Goal: Task Accomplishment & Management: Use online tool/utility

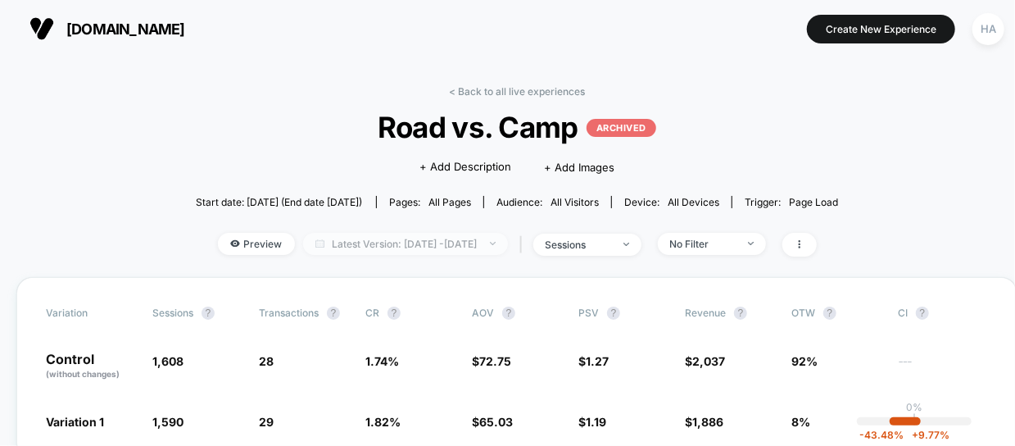
scroll to position [34, 0]
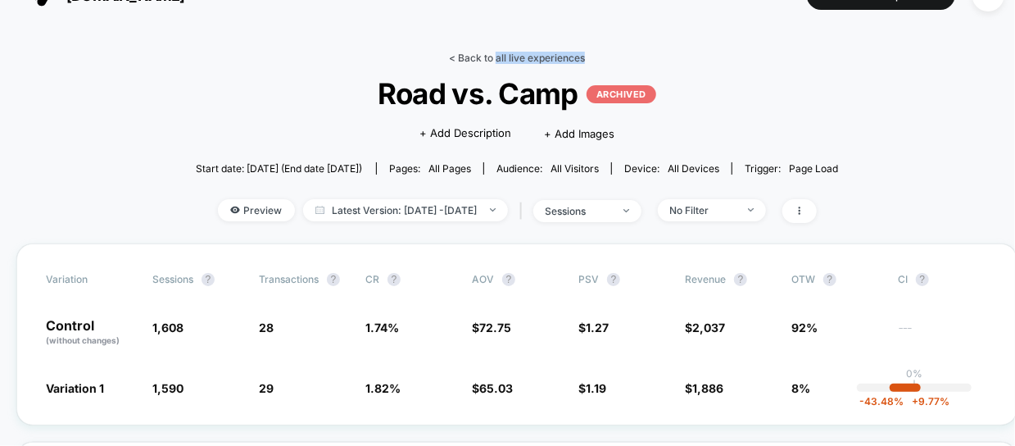
drag, startPoint x: 481, startPoint y: 68, endPoint x: 496, endPoint y: 59, distance: 17.3
click at [496, 59] on div "< Back to all live experiences Road vs. Camp ARCHIVED Click to edit experience …" at bounding box center [517, 148] width 643 height 192
click at [496, 59] on link "< Back to all live experiences" at bounding box center [517, 58] width 136 height 12
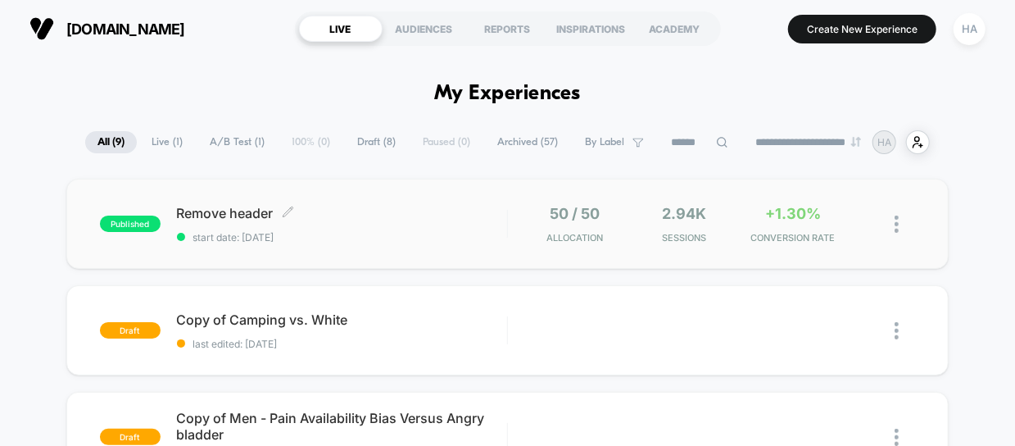
click at [437, 225] on div "Remove header Click to edit experience details Click to edit experience details…" at bounding box center [342, 224] width 330 height 39
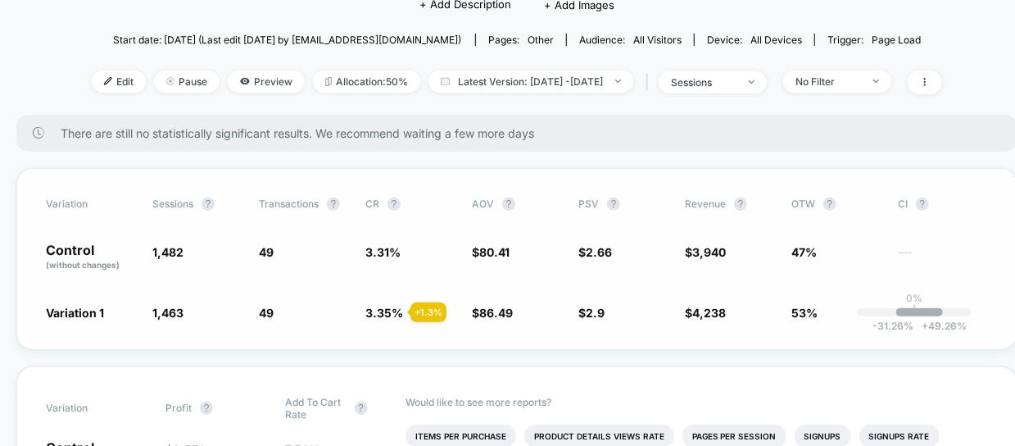
scroll to position [234, 0]
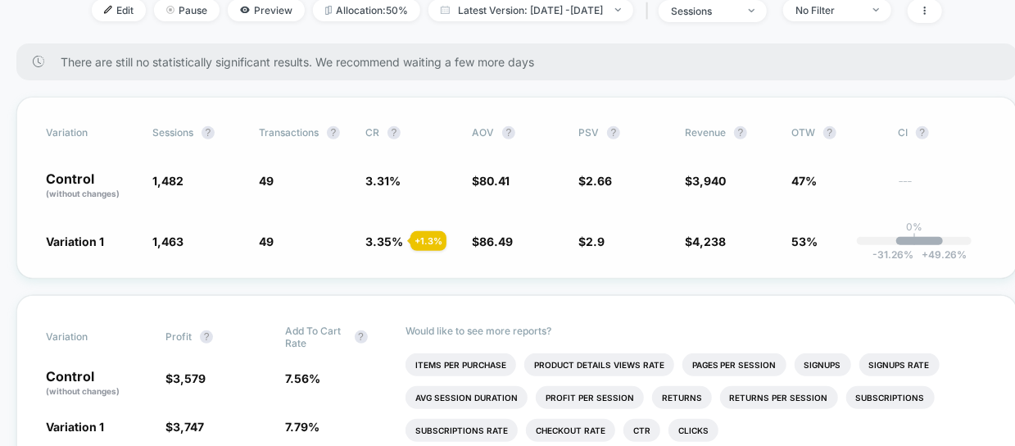
click at [375, 181] on span "3.31 %" at bounding box center [382, 181] width 35 height 14
click at [376, 242] on span "3.35 %" at bounding box center [384, 241] width 38 height 14
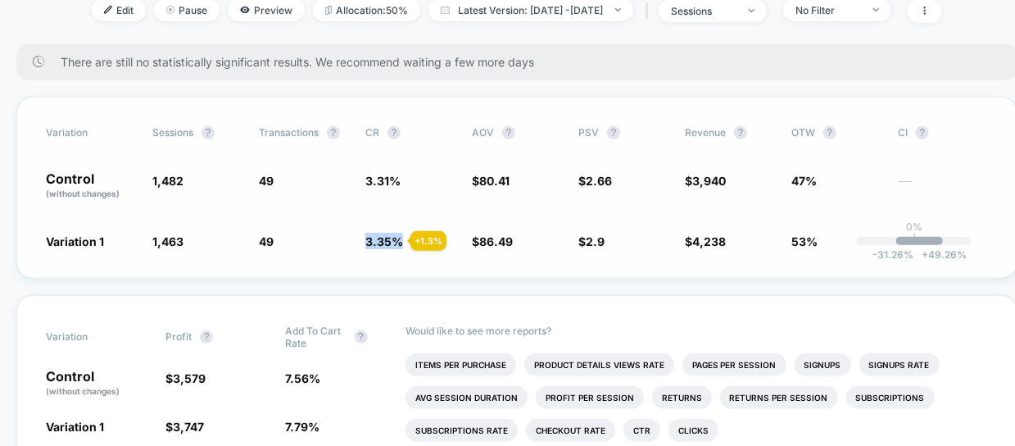
click at [376, 242] on span "3.35 %" at bounding box center [384, 241] width 38 height 14
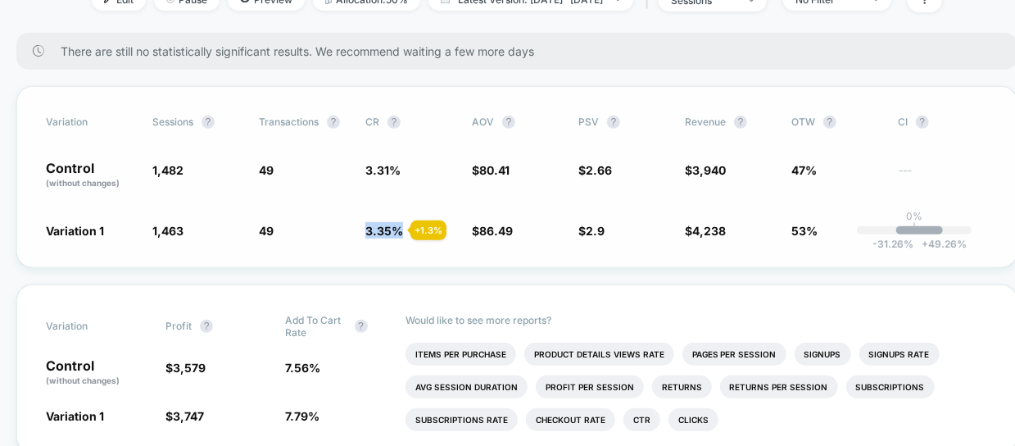
scroll to position [243, 0]
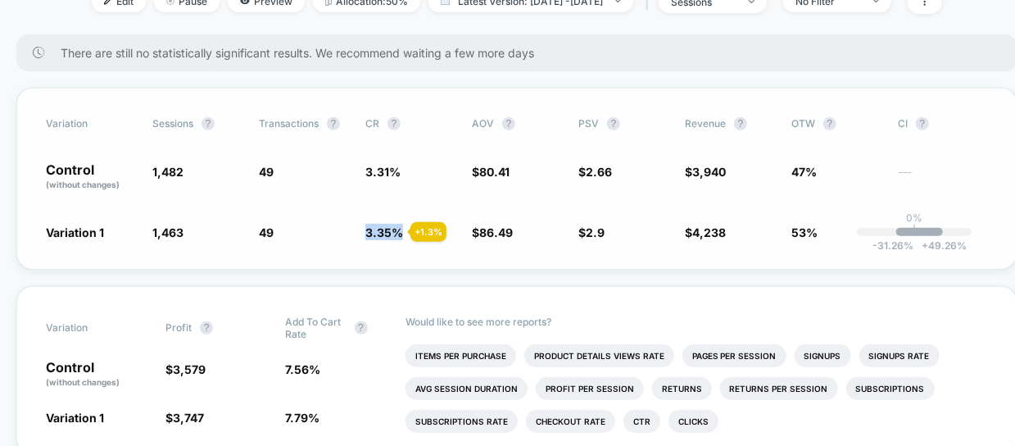
click at [379, 227] on span "3.35 %" at bounding box center [384, 232] width 38 height 14
click at [379, 174] on span "3.31 %" at bounding box center [382, 172] width 35 height 14
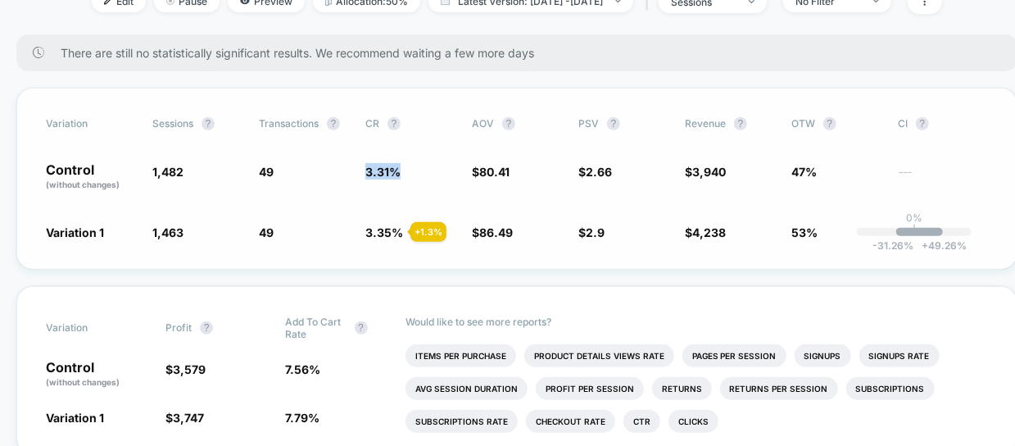
click at [379, 174] on span "3.31 %" at bounding box center [382, 172] width 35 height 14
click at [379, 225] on span "3.35 %" at bounding box center [384, 232] width 38 height 14
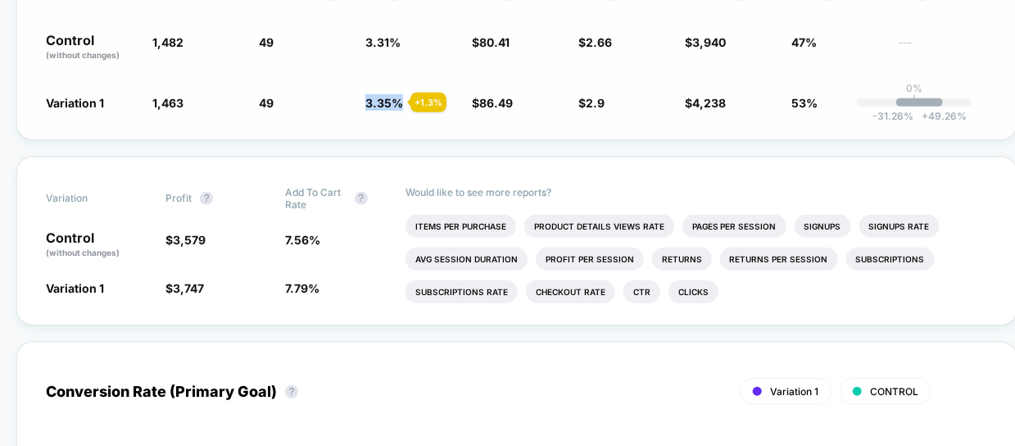
scroll to position [372, 0]
click at [289, 241] on span "7.56 %" at bounding box center [303, 240] width 35 height 14
click at [300, 287] on span "7.79 %" at bounding box center [303, 288] width 34 height 14
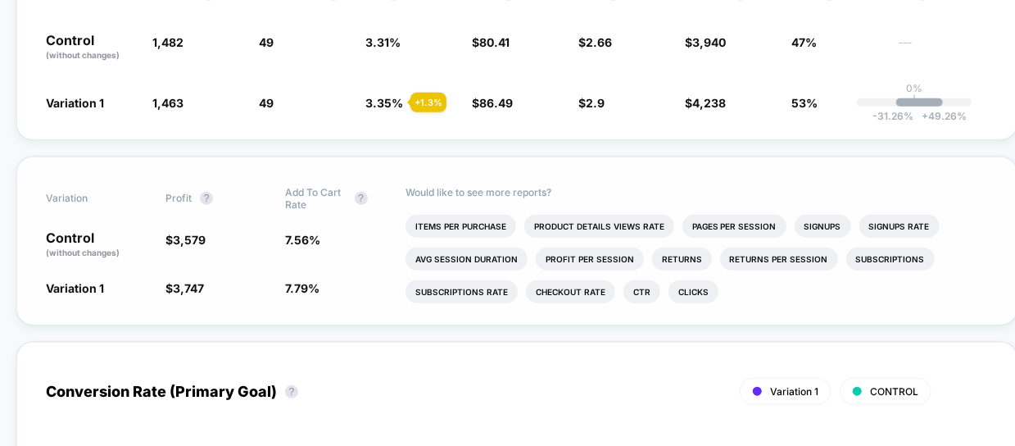
click at [302, 239] on span "7.56 %" at bounding box center [303, 240] width 35 height 14
click at [302, 283] on span "7.79 %" at bounding box center [303, 288] width 34 height 14
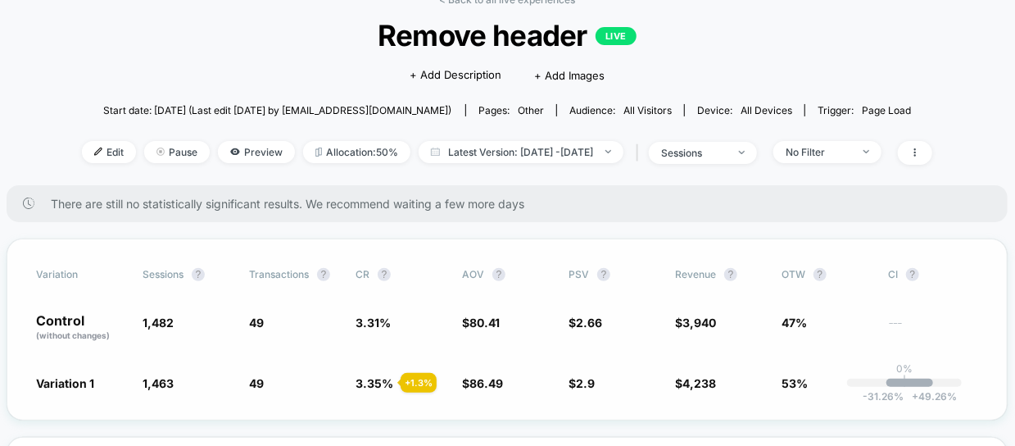
scroll to position [90, 10]
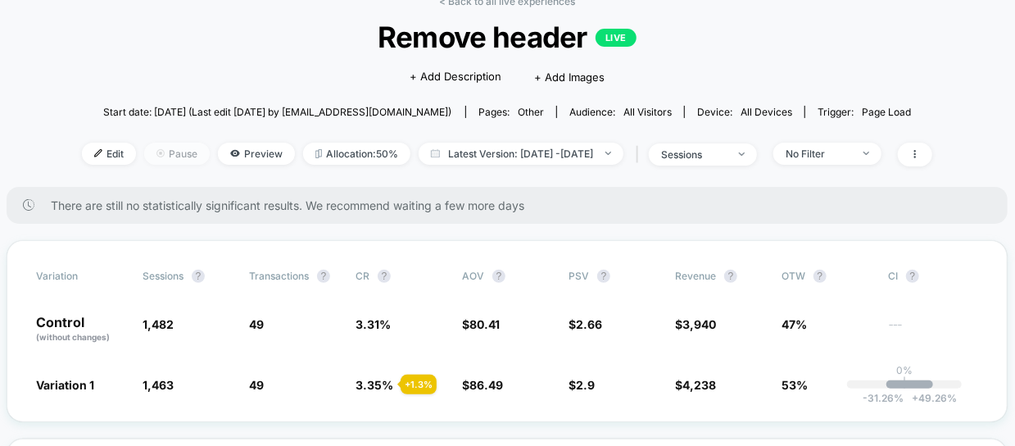
click at [154, 157] on span "Pause" at bounding box center [177, 154] width 66 height 22
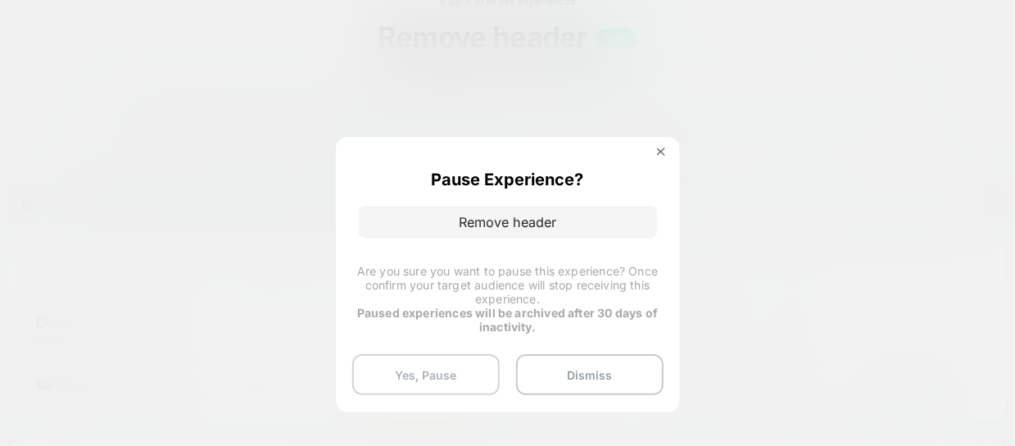
click at [451, 363] on button "Yes, Pause" at bounding box center [426, 374] width 148 height 41
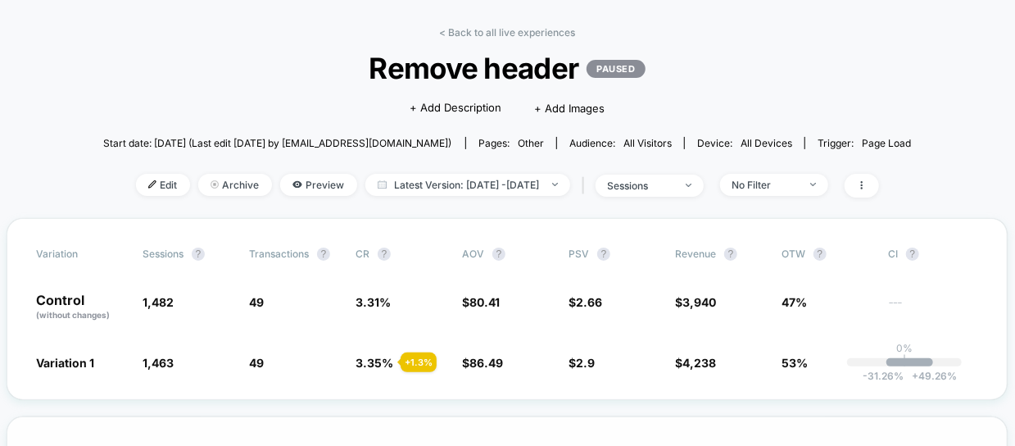
scroll to position [55, 10]
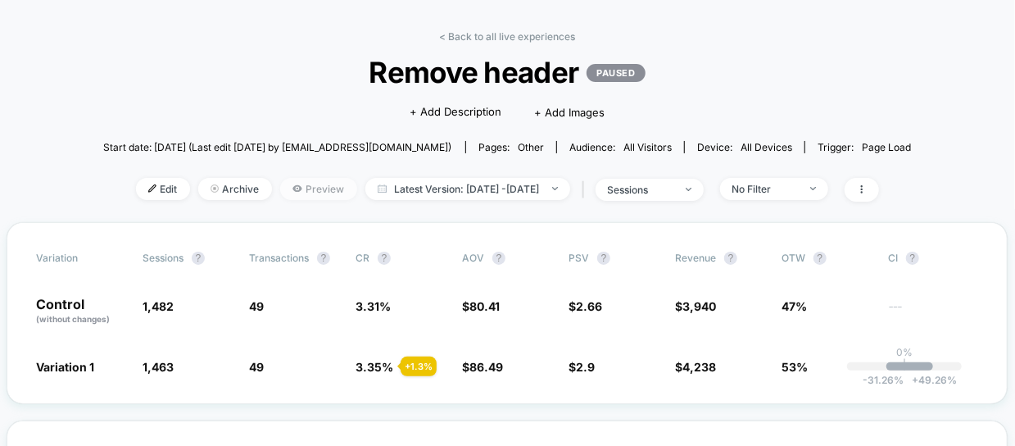
click at [280, 179] on span "Preview" at bounding box center [318, 189] width 77 height 22
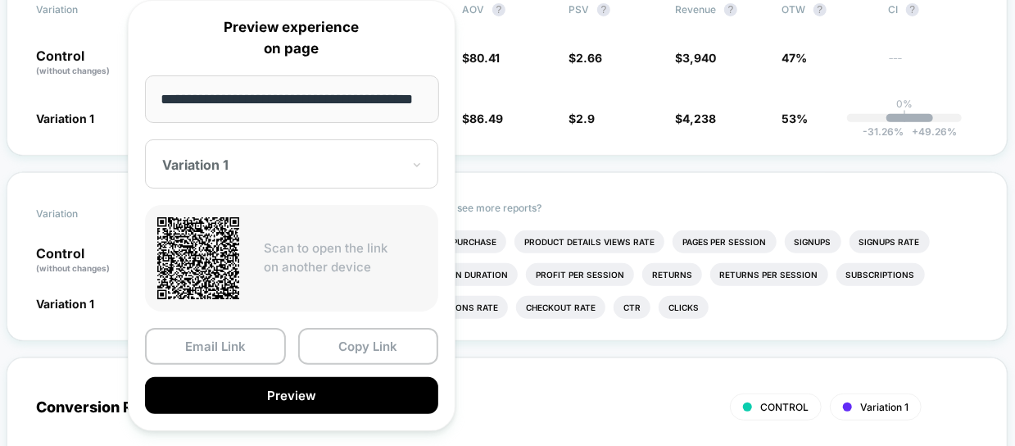
scroll to position [310, 10]
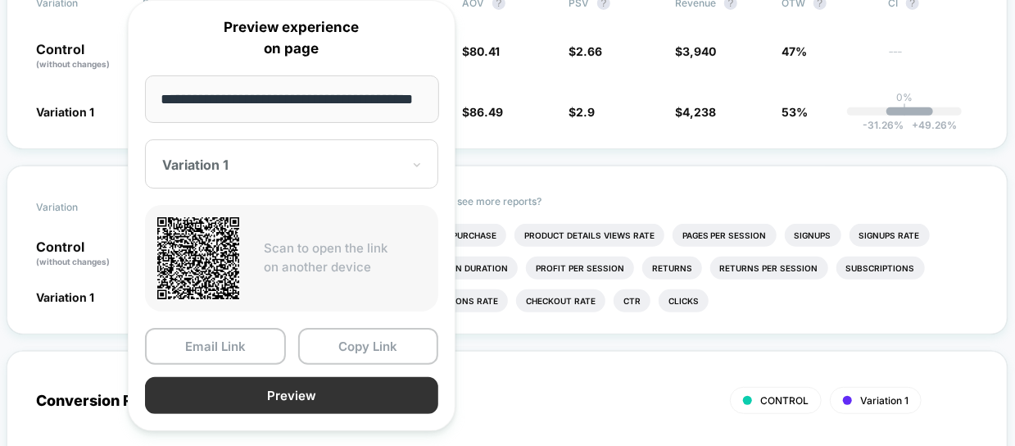
click at [336, 388] on button "Preview" at bounding box center [291, 395] width 293 height 37
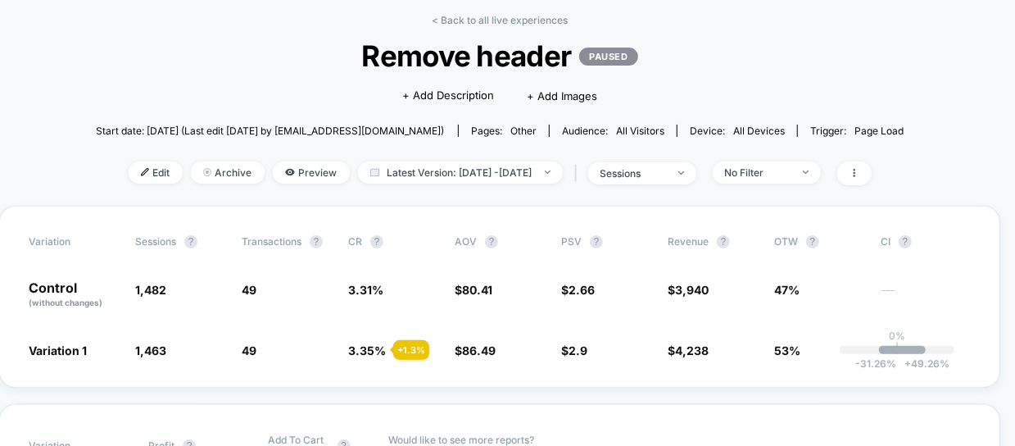
scroll to position [0, 17]
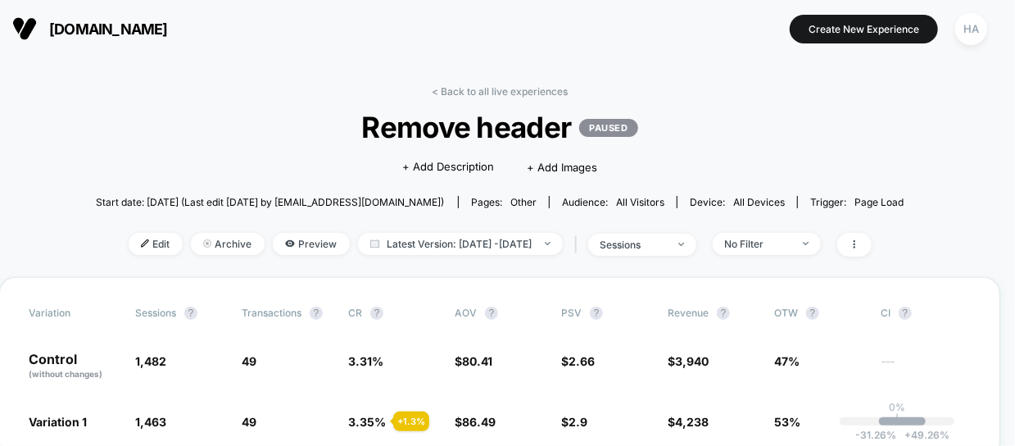
click at [496, 85] on link "< Back to all live experiences" at bounding box center [500, 91] width 136 height 12
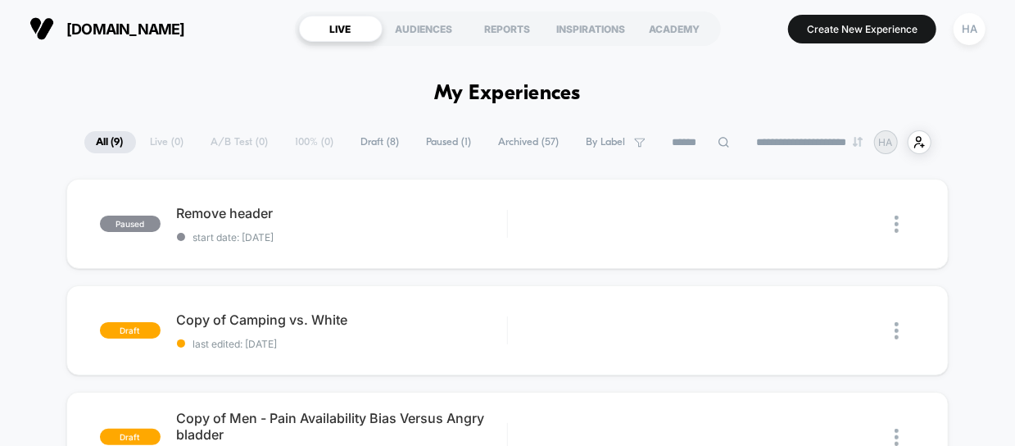
click at [496, 145] on span "Archived ( 57 )" at bounding box center [529, 142] width 85 height 22
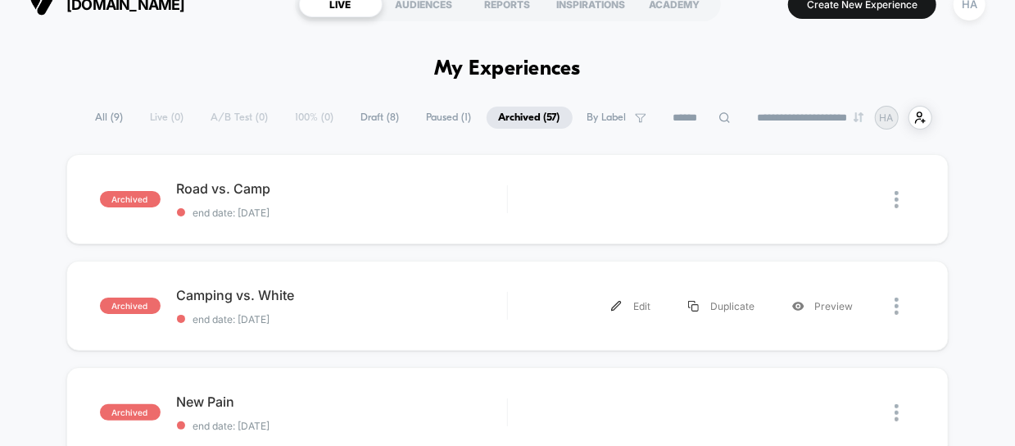
scroll to position [26, 0]
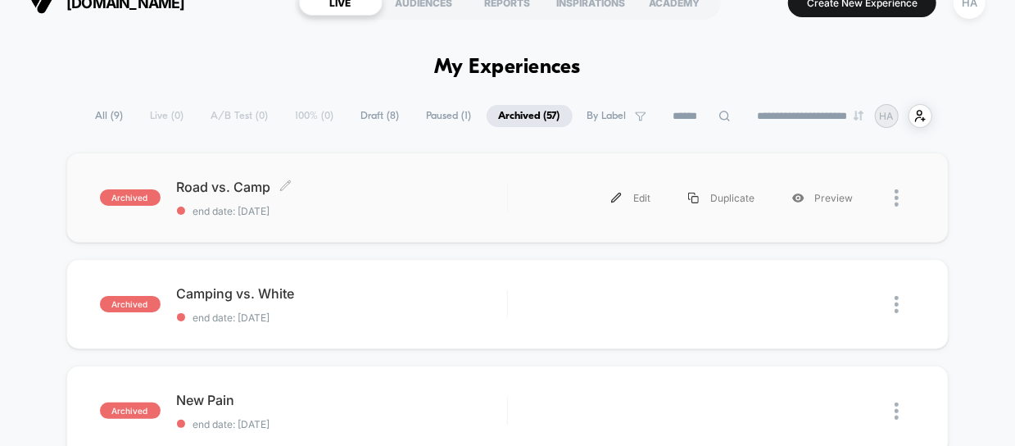
click at [283, 215] on span "end date: [DATE]" at bounding box center [342, 211] width 330 height 12
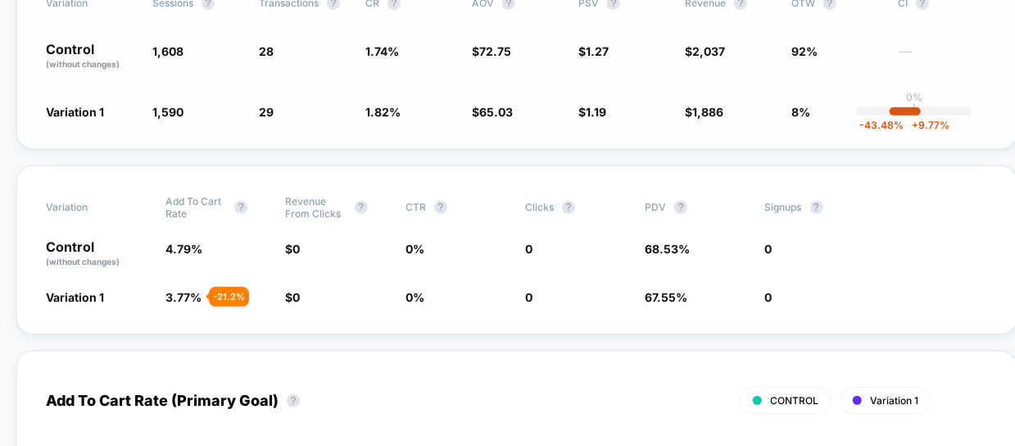
scroll to position [317, 0]
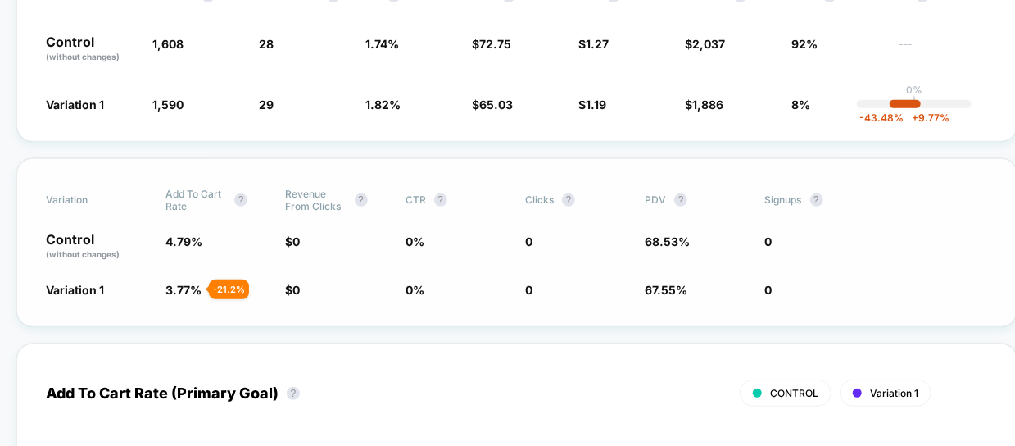
click at [174, 284] on span "3.77 %" at bounding box center [184, 290] width 36 height 14
click at [177, 251] on span "4.79 %" at bounding box center [217, 247] width 103 height 28
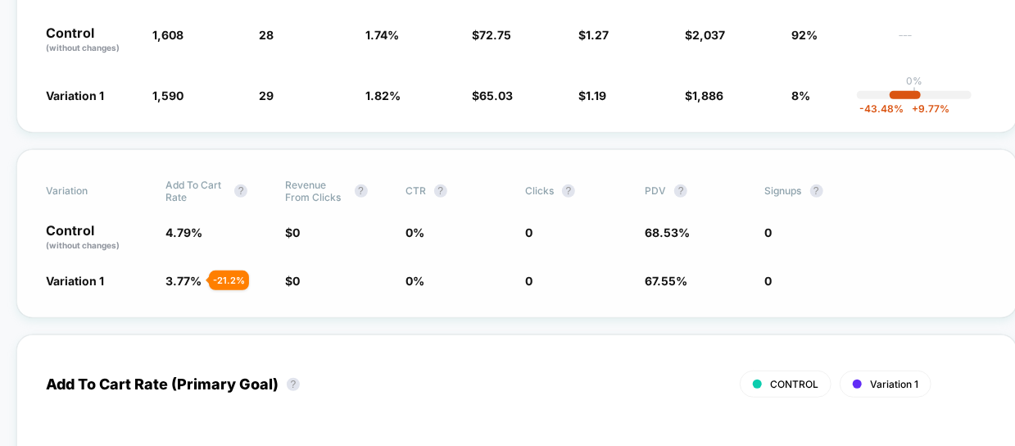
scroll to position [323, 0]
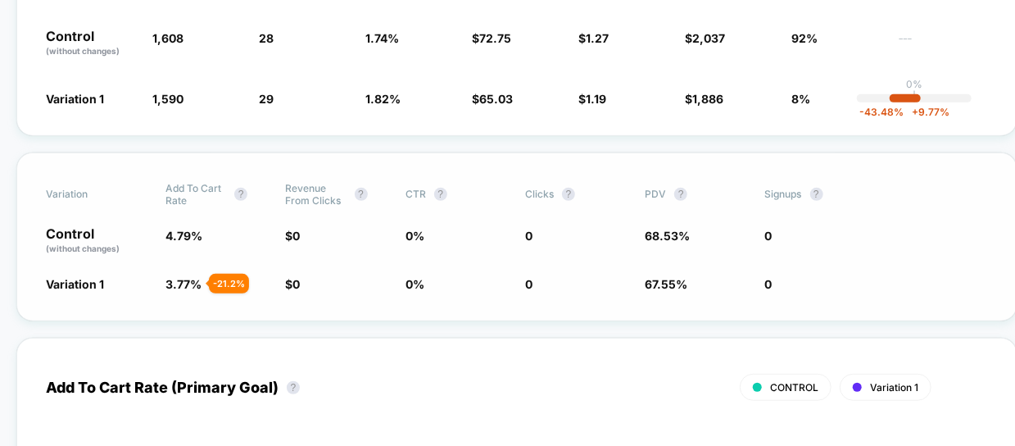
click at [175, 236] on span "4.79 %" at bounding box center [184, 236] width 37 height 14
click at [170, 279] on span "3.77 %" at bounding box center [184, 284] width 36 height 14
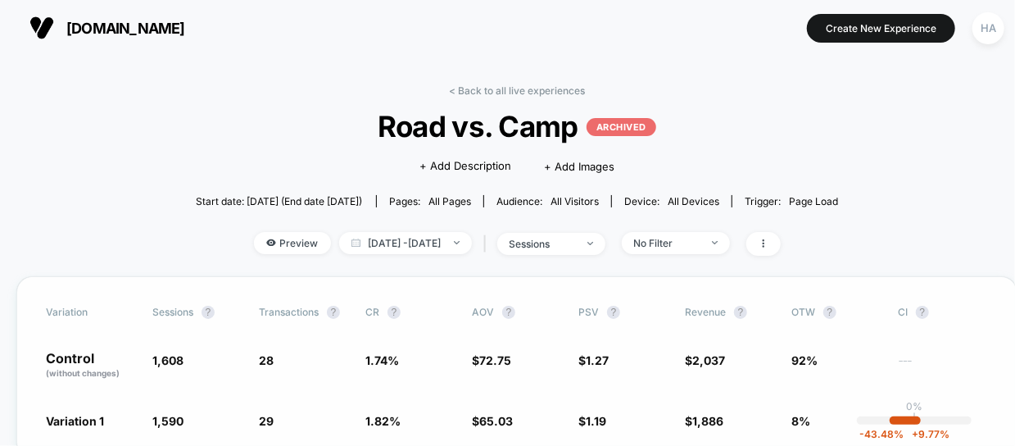
scroll to position [62, 0]
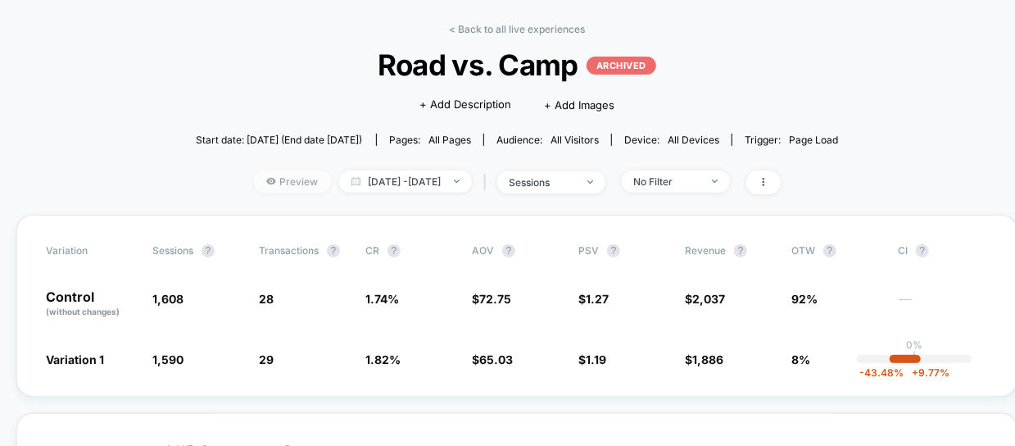
click at [277, 177] on span "Preview" at bounding box center [292, 181] width 77 height 22
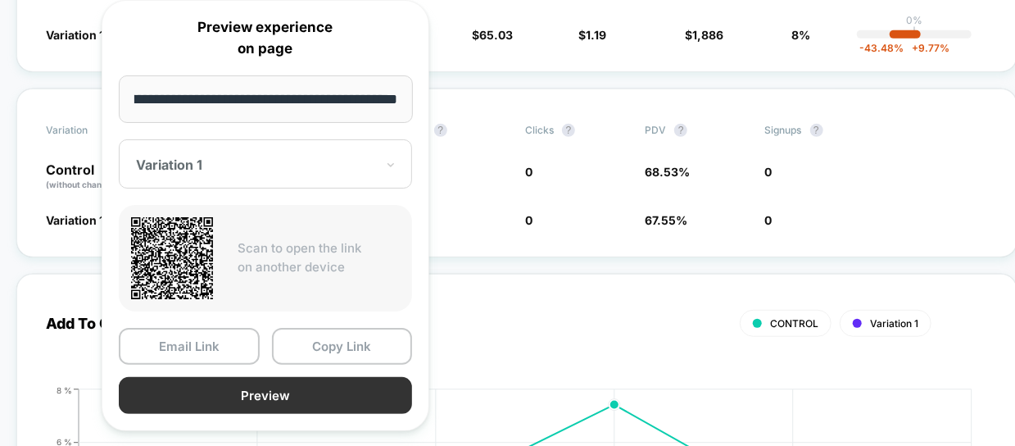
scroll to position [0, 0]
click at [325, 395] on button "Preview" at bounding box center [265, 395] width 293 height 37
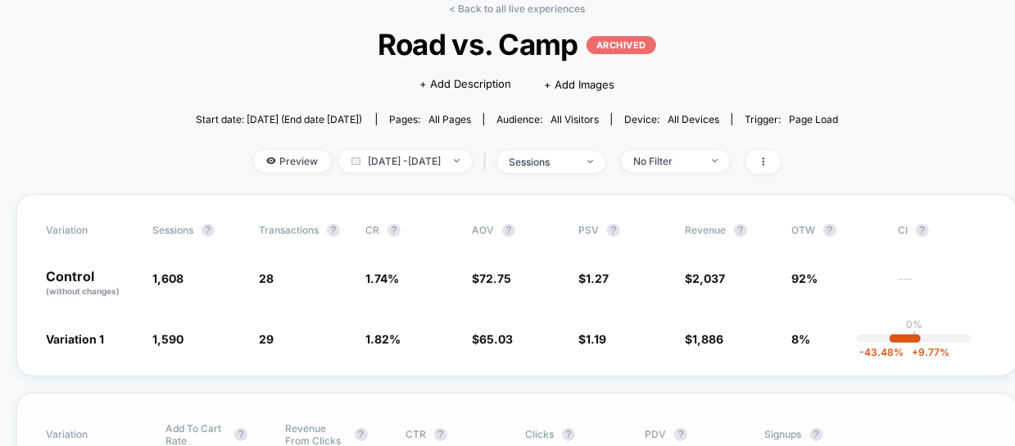
scroll to position [50, 0]
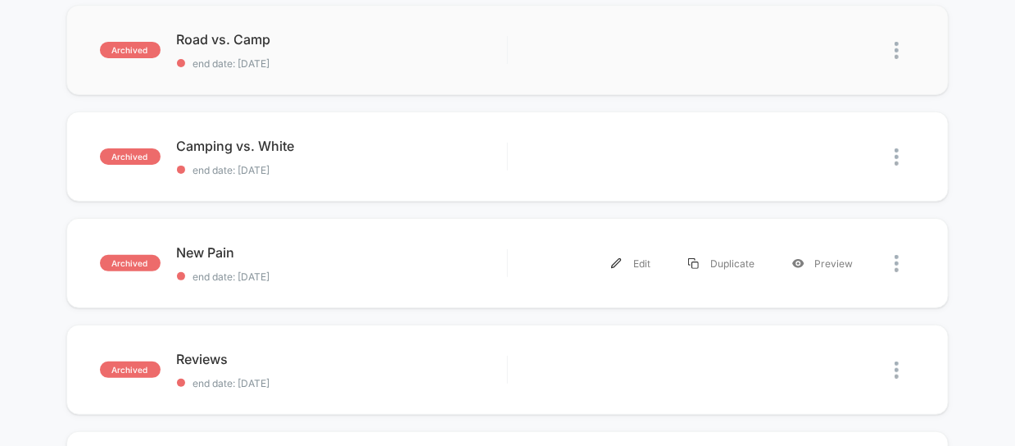
scroll to position [175, 0]
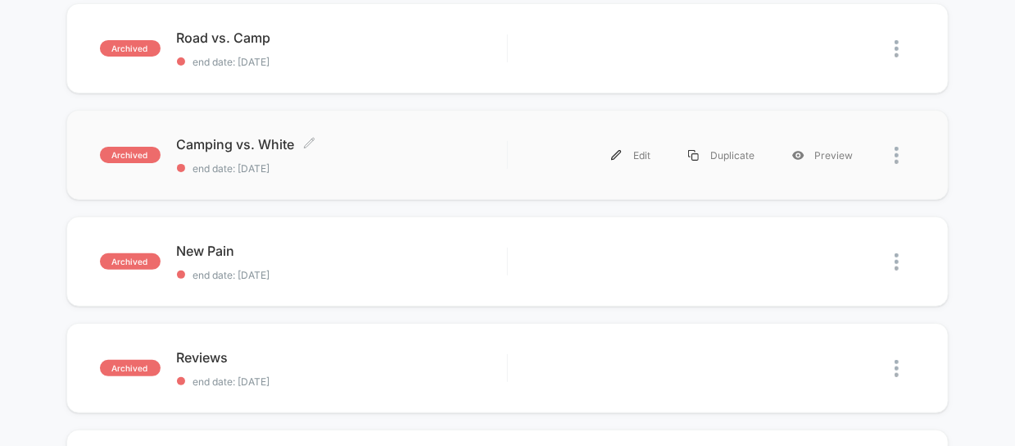
click at [262, 151] on span "Camping vs. White Click to edit experience details" at bounding box center [342, 144] width 330 height 16
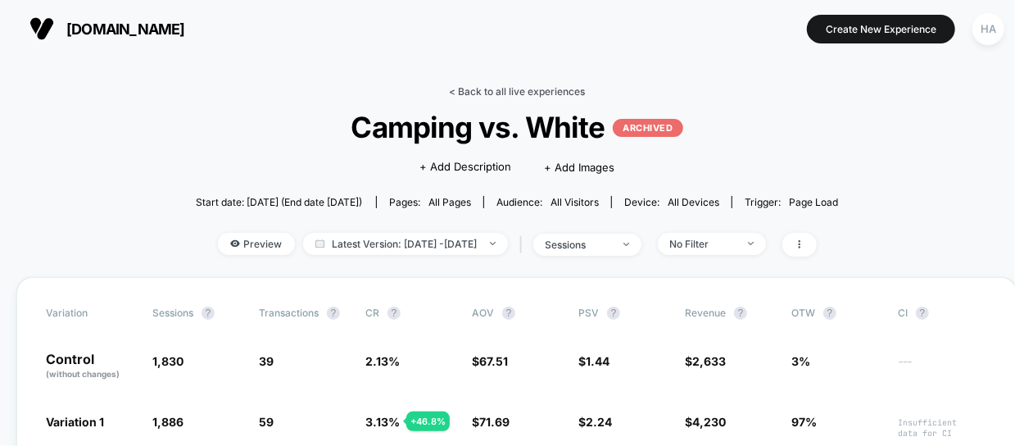
click at [503, 93] on link "< Back to all live experiences" at bounding box center [517, 91] width 136 height 12
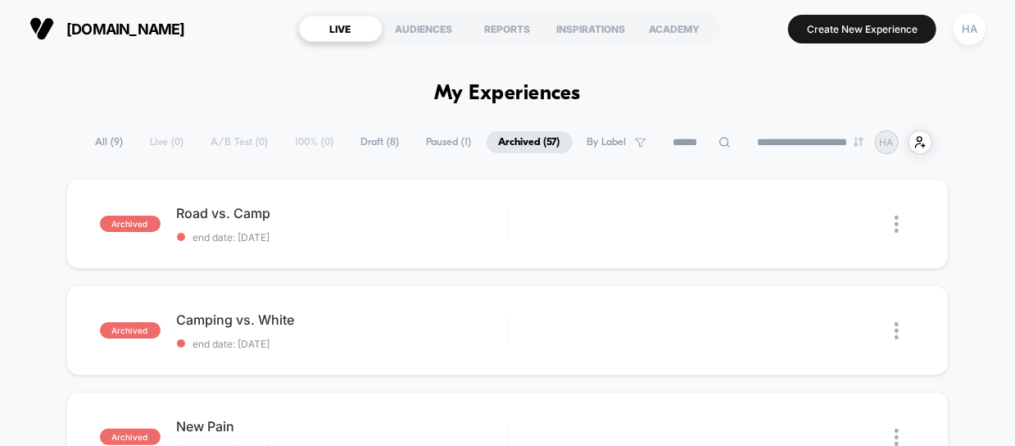
click at [101, 145] on span "All ( 9 )" at bounding box center [110, 142] width 52 height 22
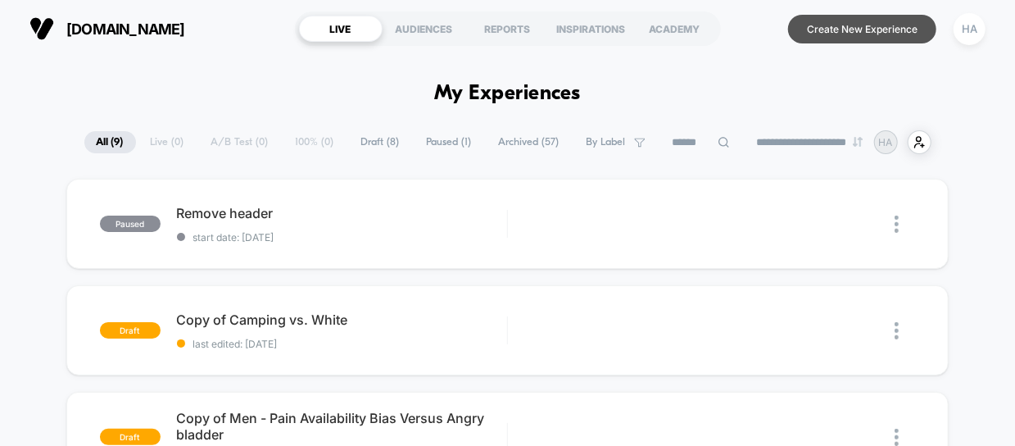
click at [842, 39] on button "Create New Experience" at bounding box center [862, 29] width 148 height 29
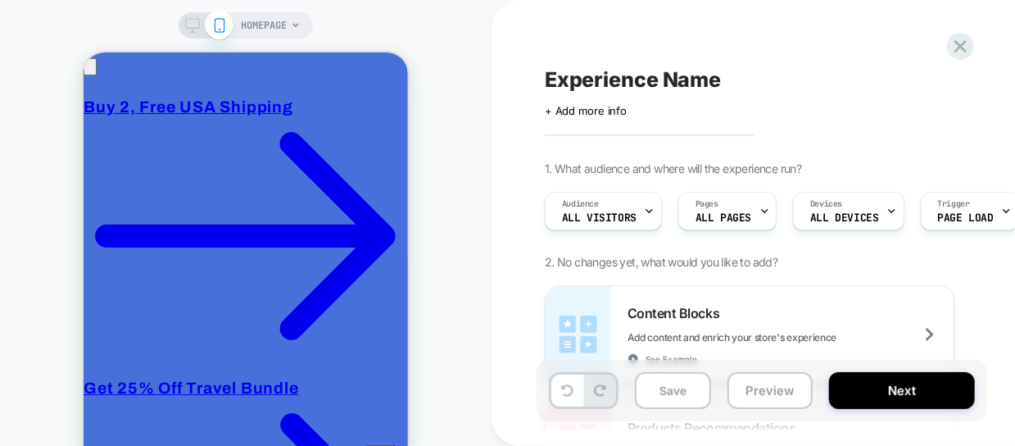
click at [256, 21] on span "HOMEPAGE" at bounding box center [264, 25] width 46 height 26
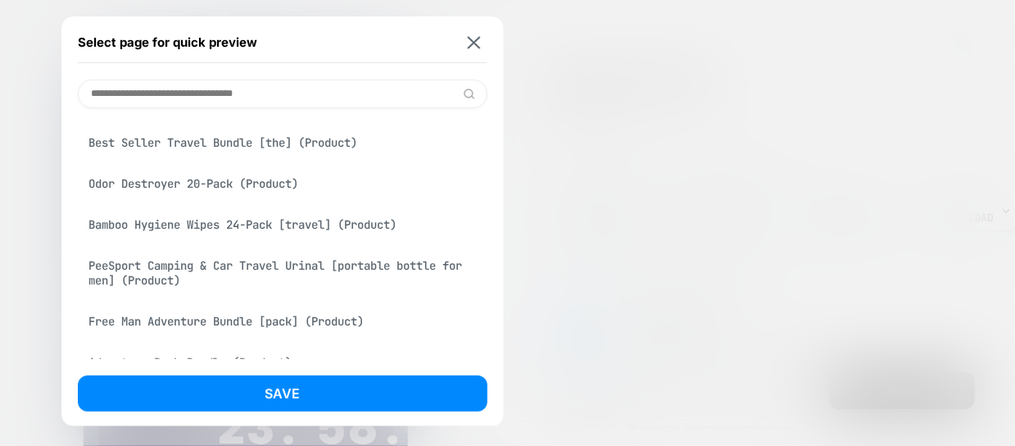
scroll to position [284, 0]
click at [299, 269] on div "PeeSport Camping & Car Travel Urinal [portable bottle for men] (Product)" at bounding box center [283, 273] width 410 height 46
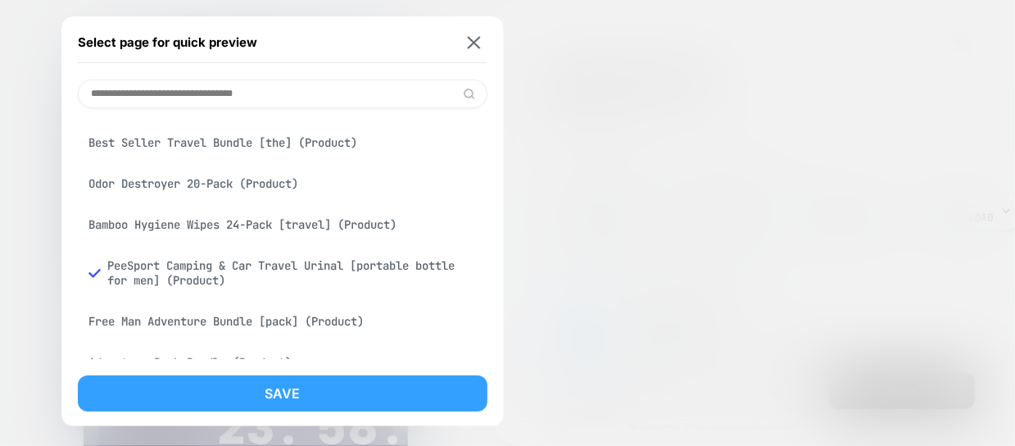
click at [282, 383] on button "Save" at bounding box center [283, 393] width 410 height 36
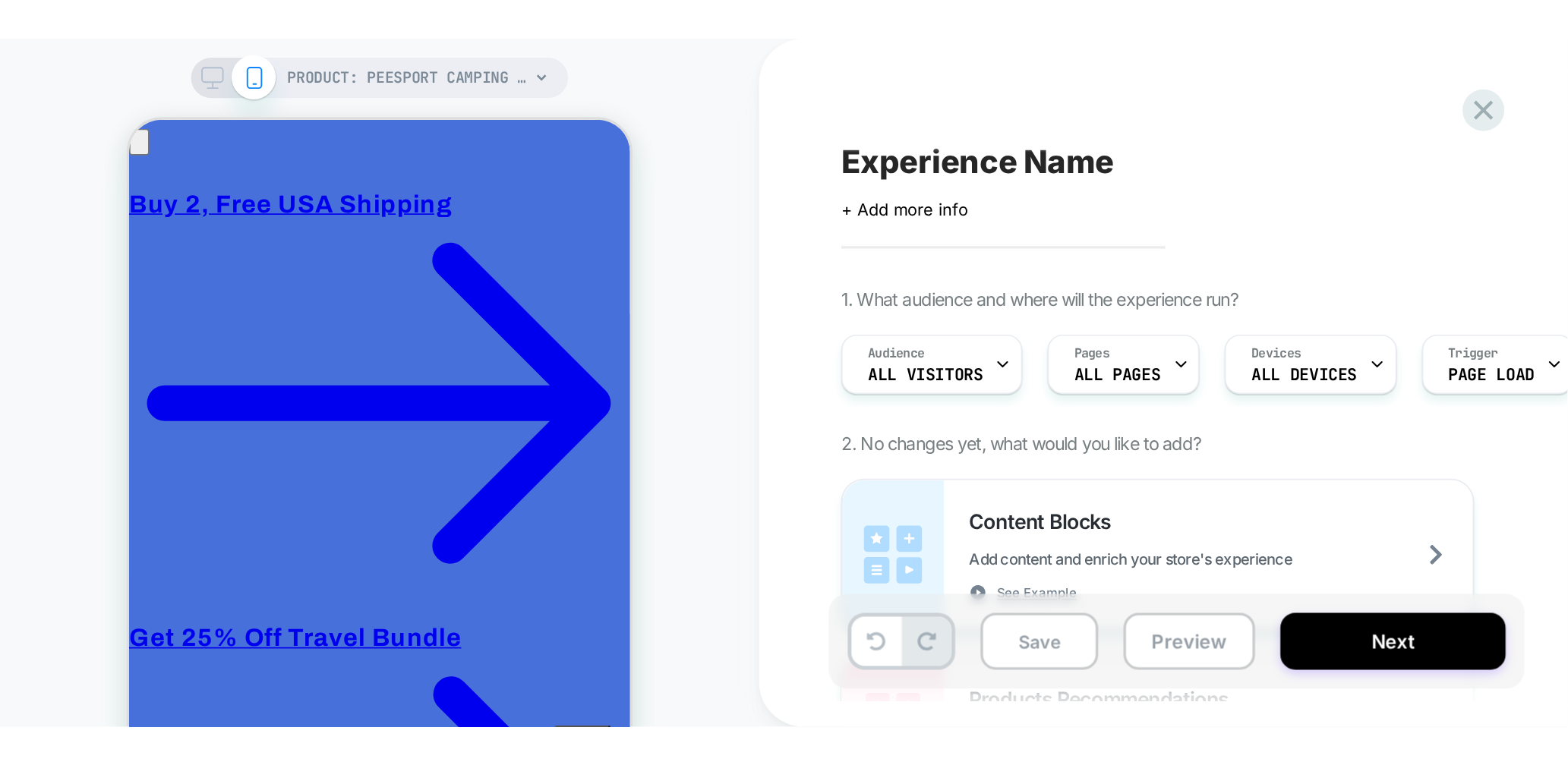
scroll to position [0, 0]
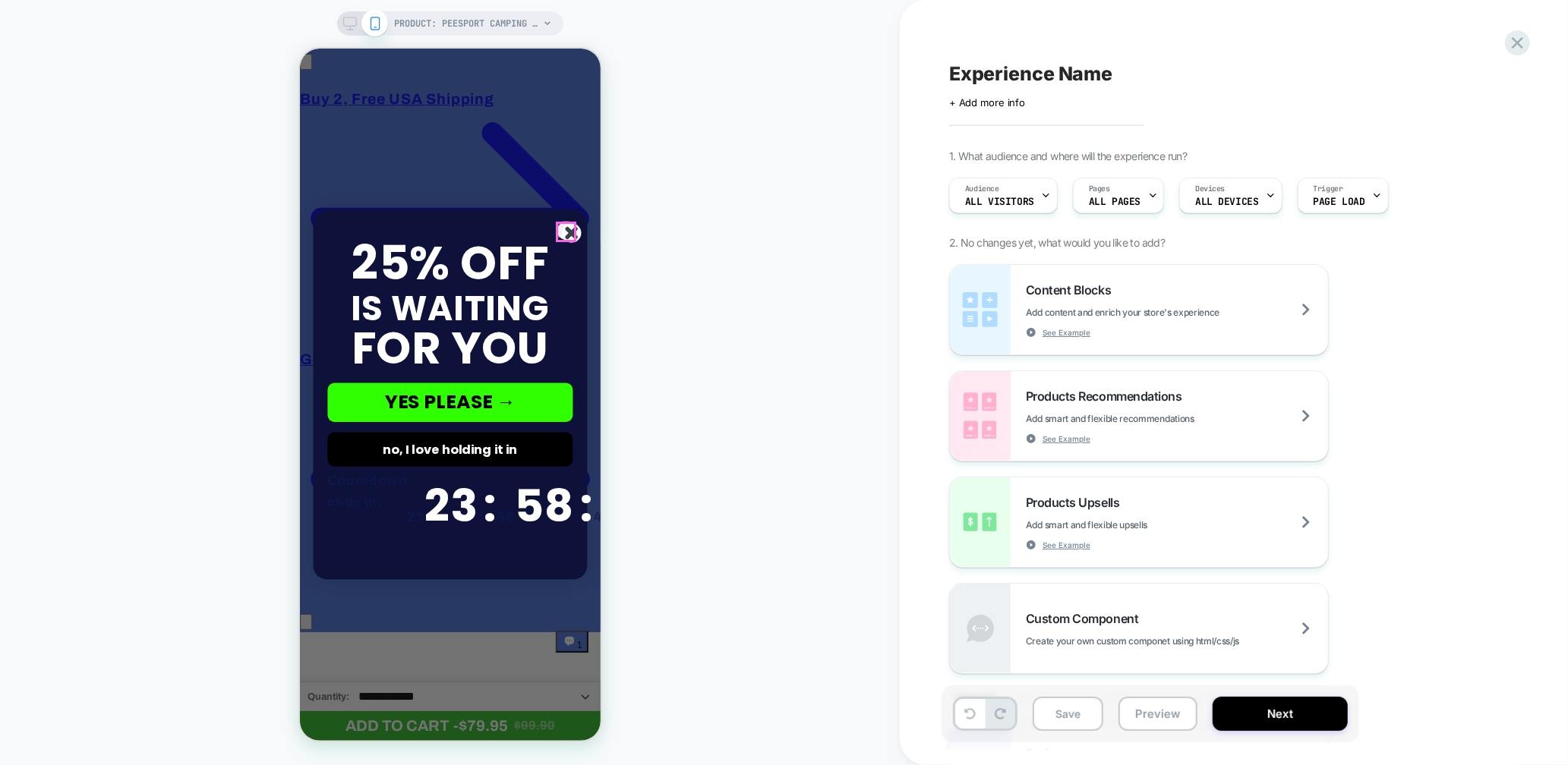
click at [572, 238] on circle "Close dialog" at bounding box center [571, 232] width 19 height 19
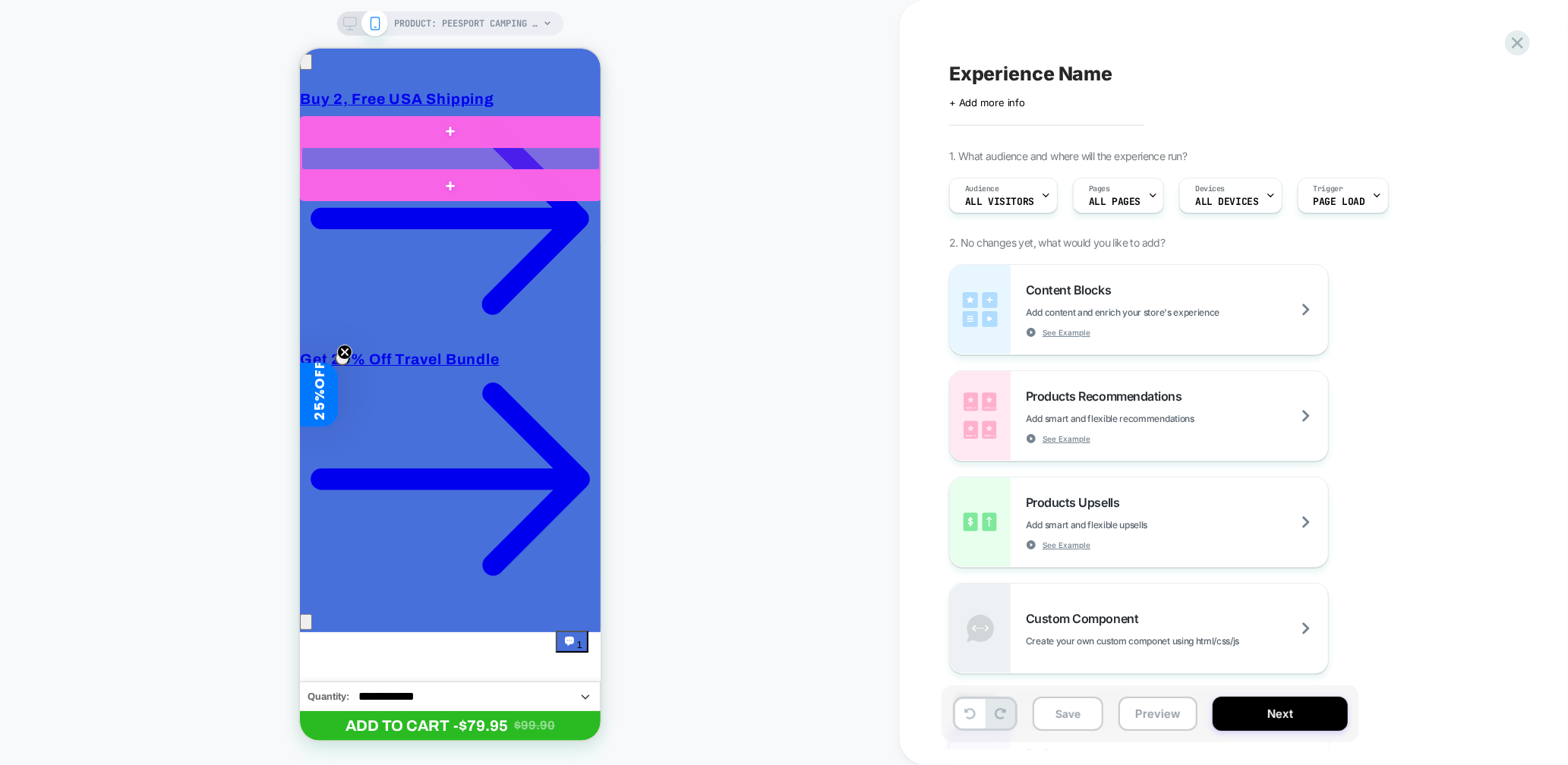
click at [305, 156] on div at bounding box center [450, 157] width 298 height 23
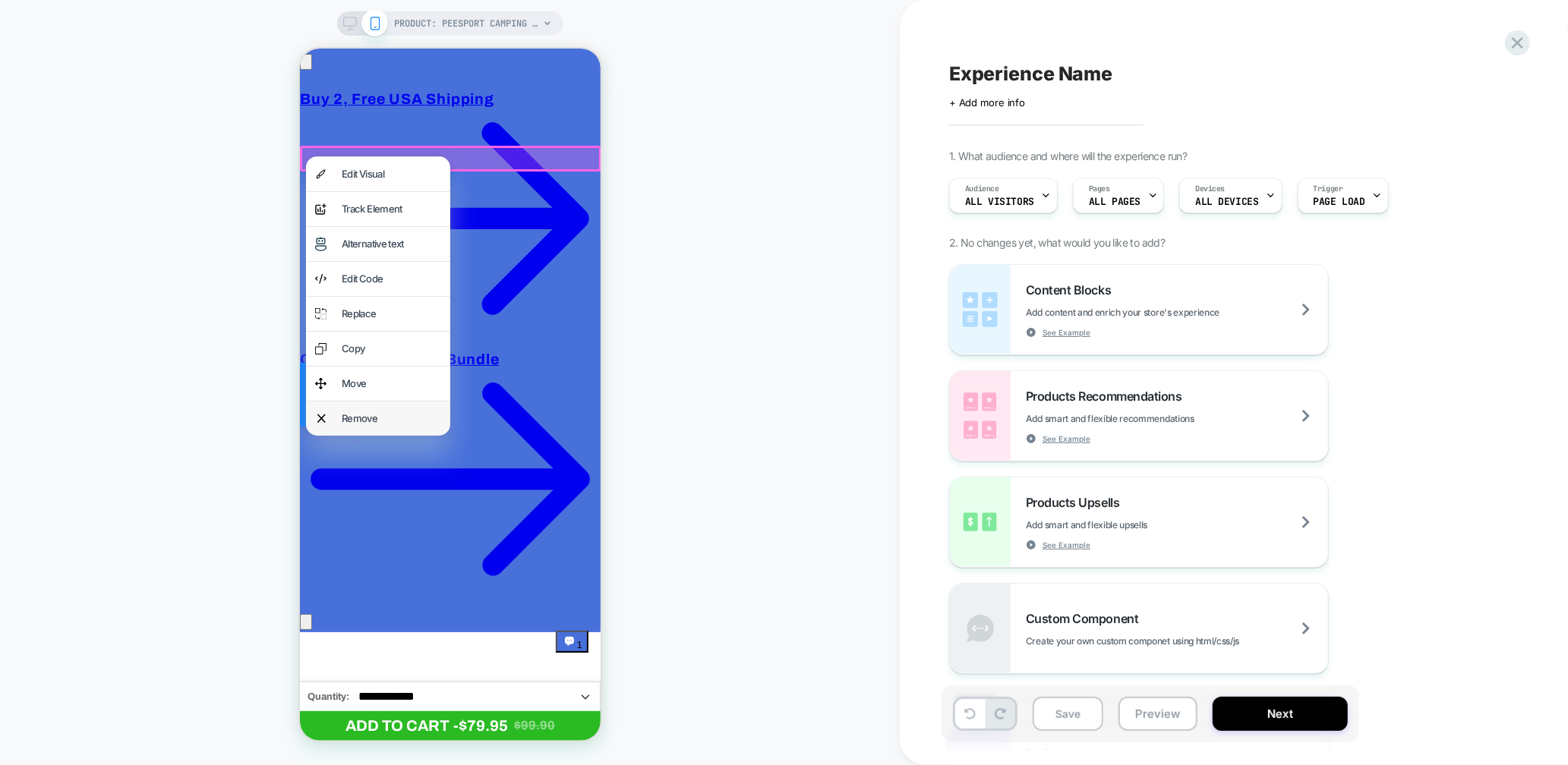
click at [363, 412] on div "Remove" at bounding box center [390, 418] width 99 height 16
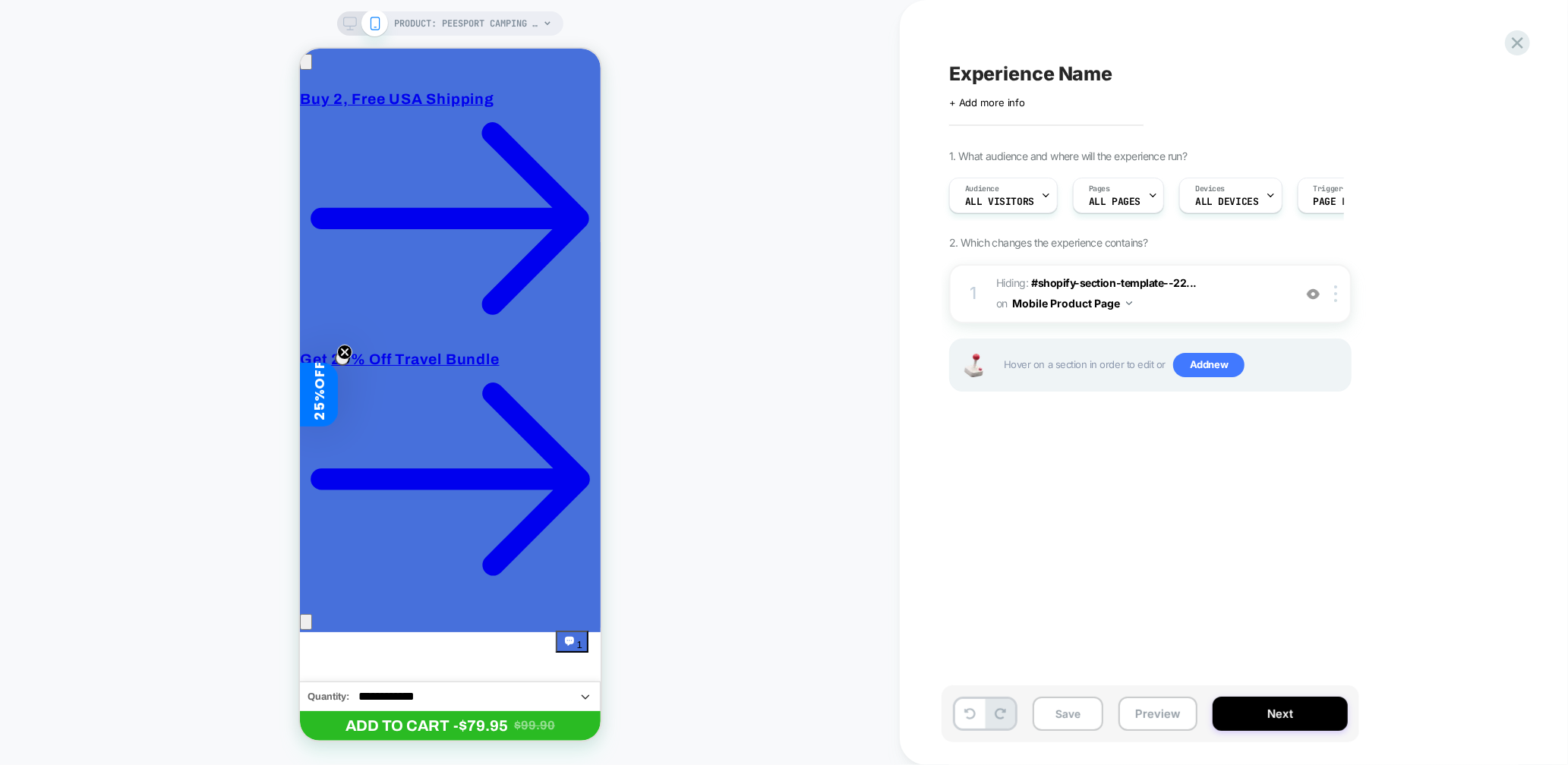
click at [348, 20] on icon at bounding box center [349, 23] width 14 height 14
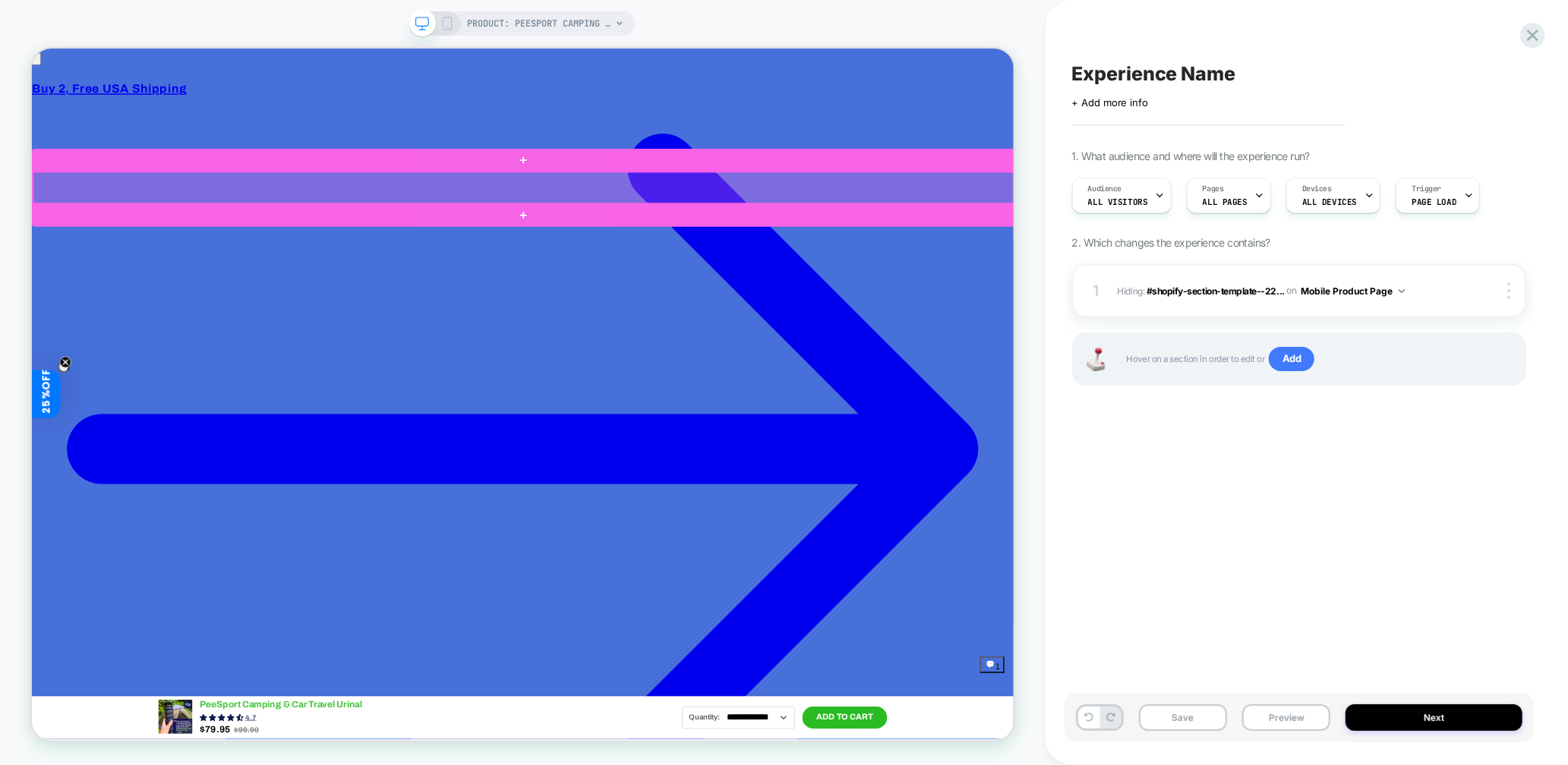
click at [941, 239] on div at bounding box center [687, 232] width 1308 height 42
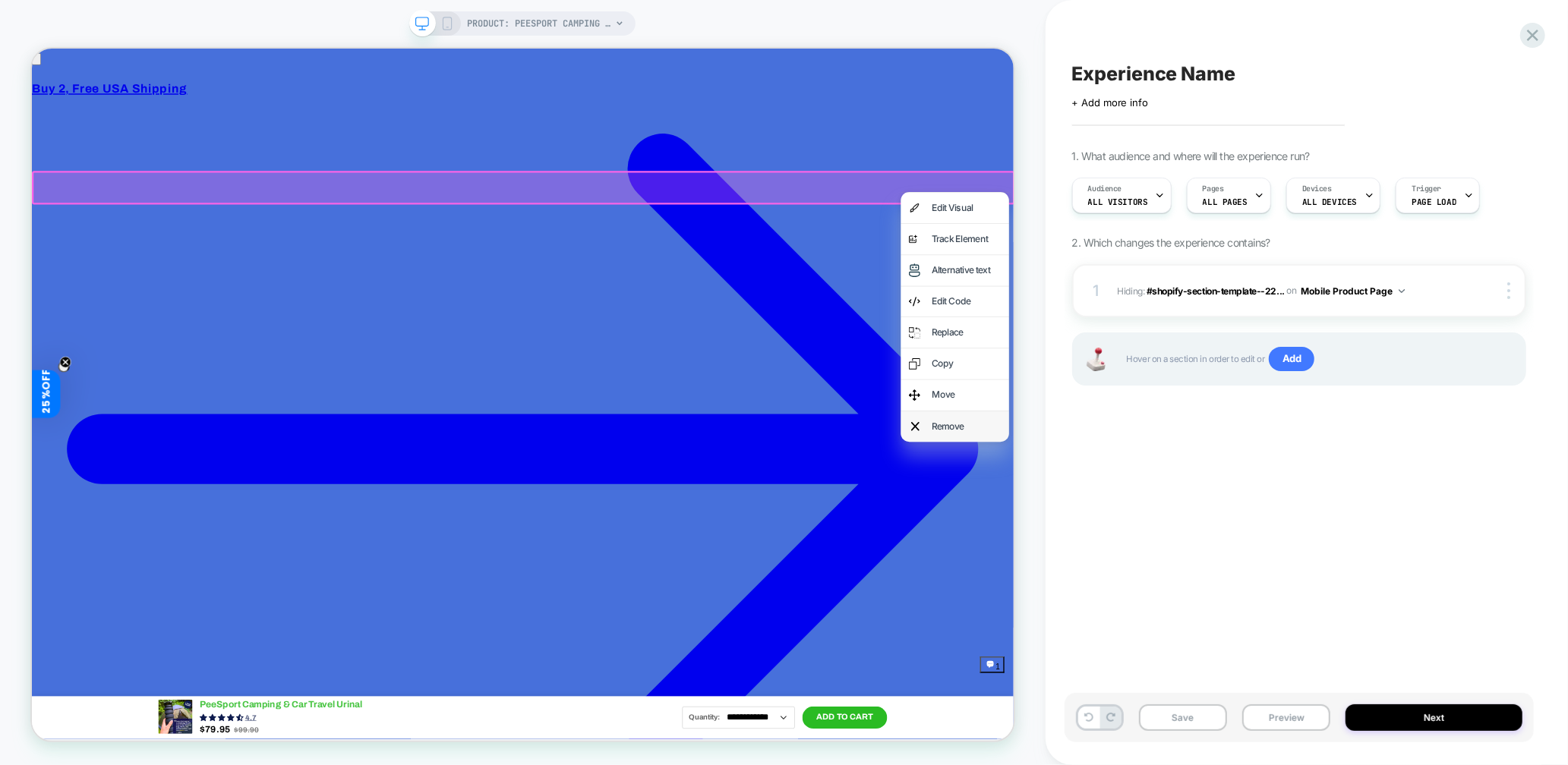
click at [941, 412] on div "Remove" at bounding box center [1278, 551] width 93 height 19
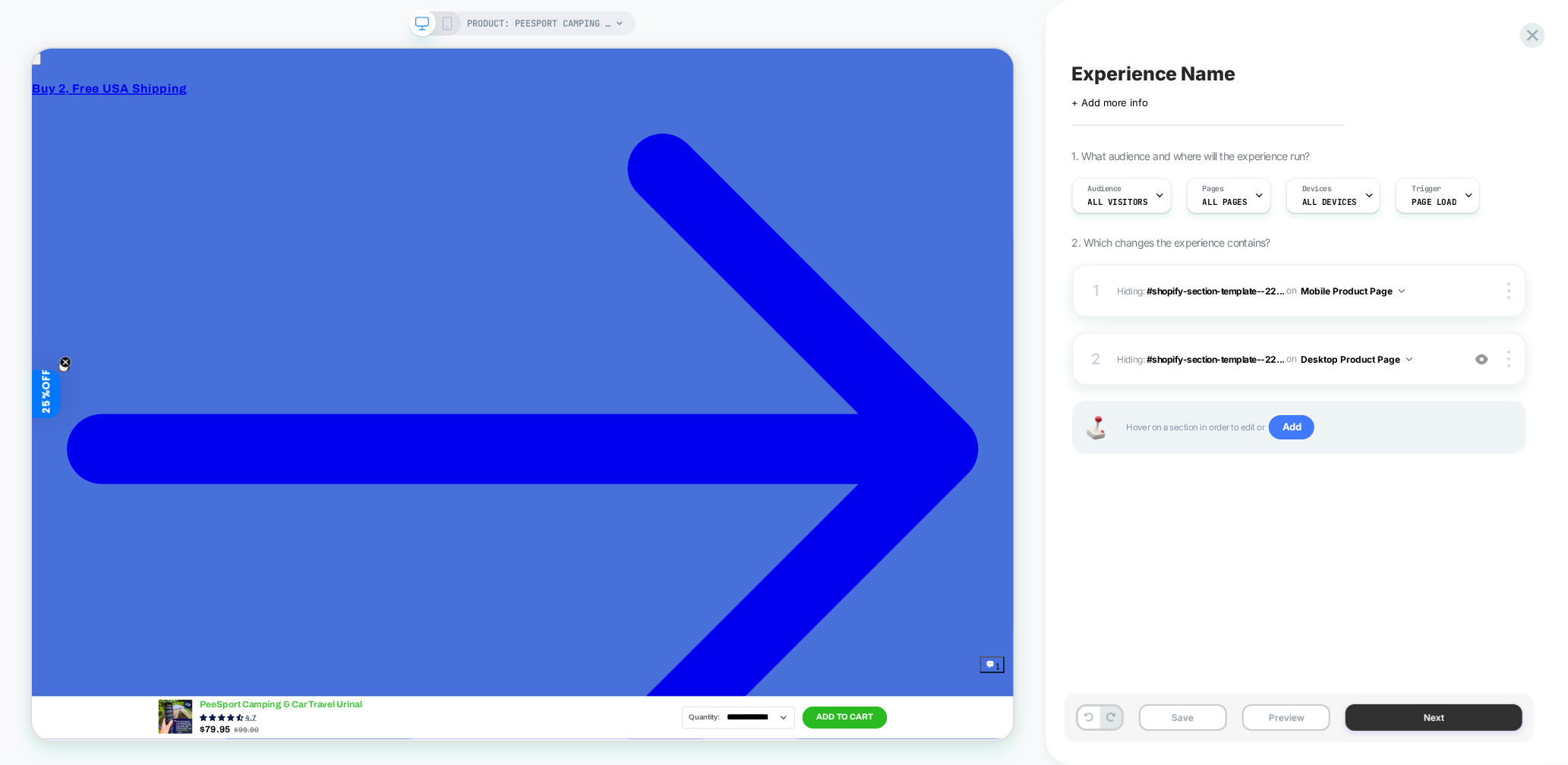
click at [941, 412] on button "Next" at bounding box center [1434, 717] width 177 height 27
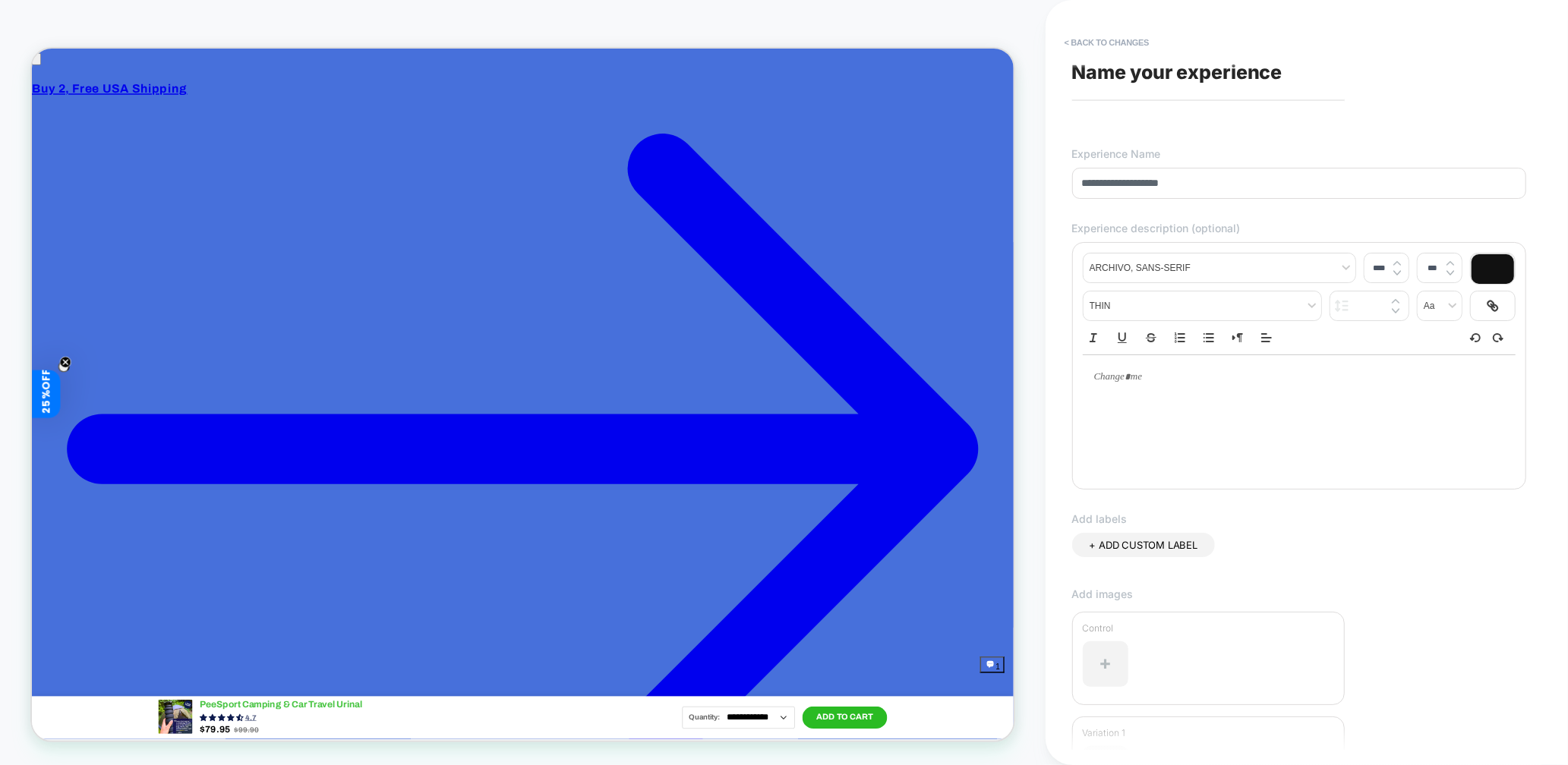
scroll to position [181, 0]
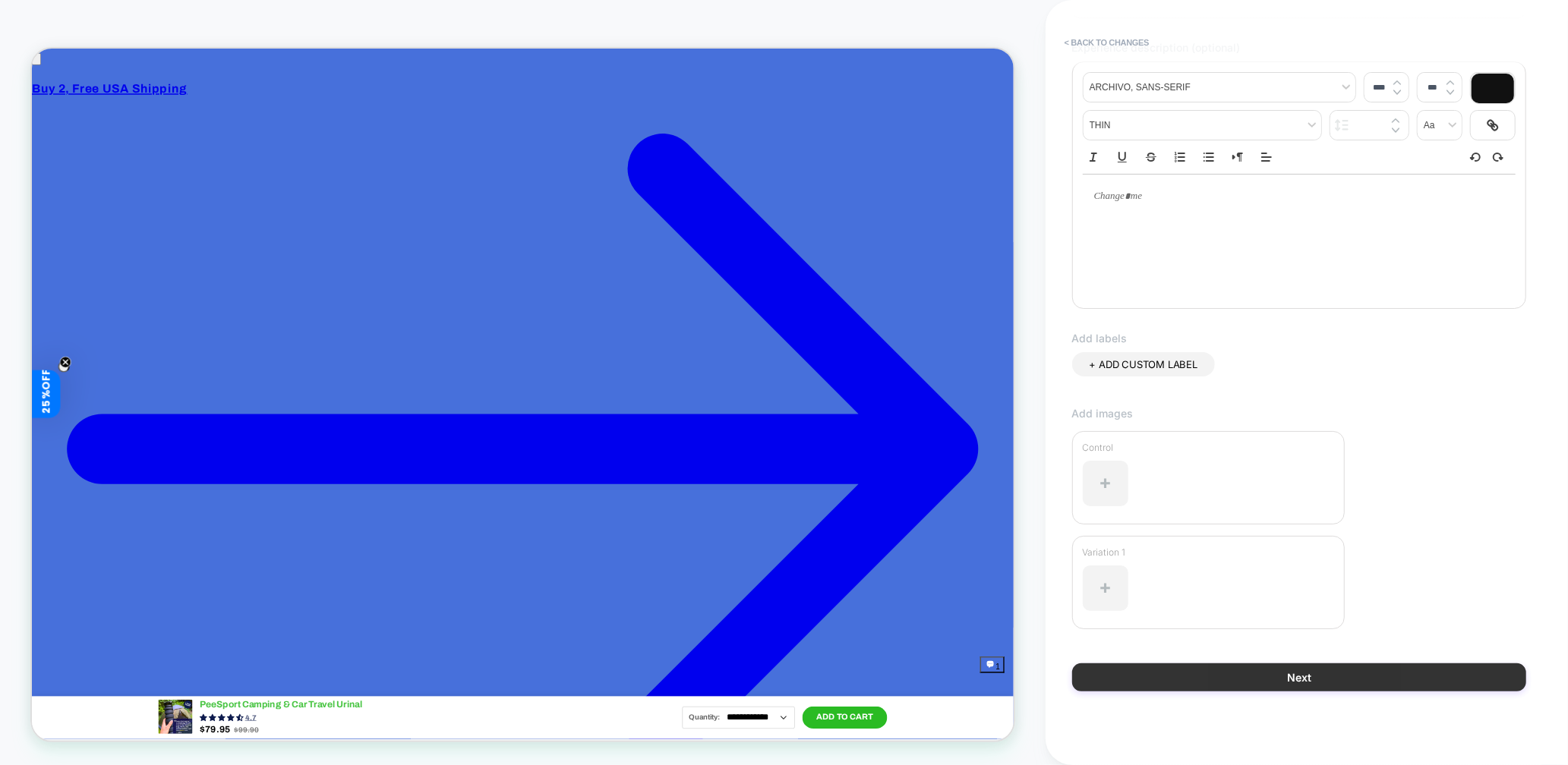
type input "**********"
click at [941, 412] on button "Next" at bounding box center [1299, 677] width 454 height 28
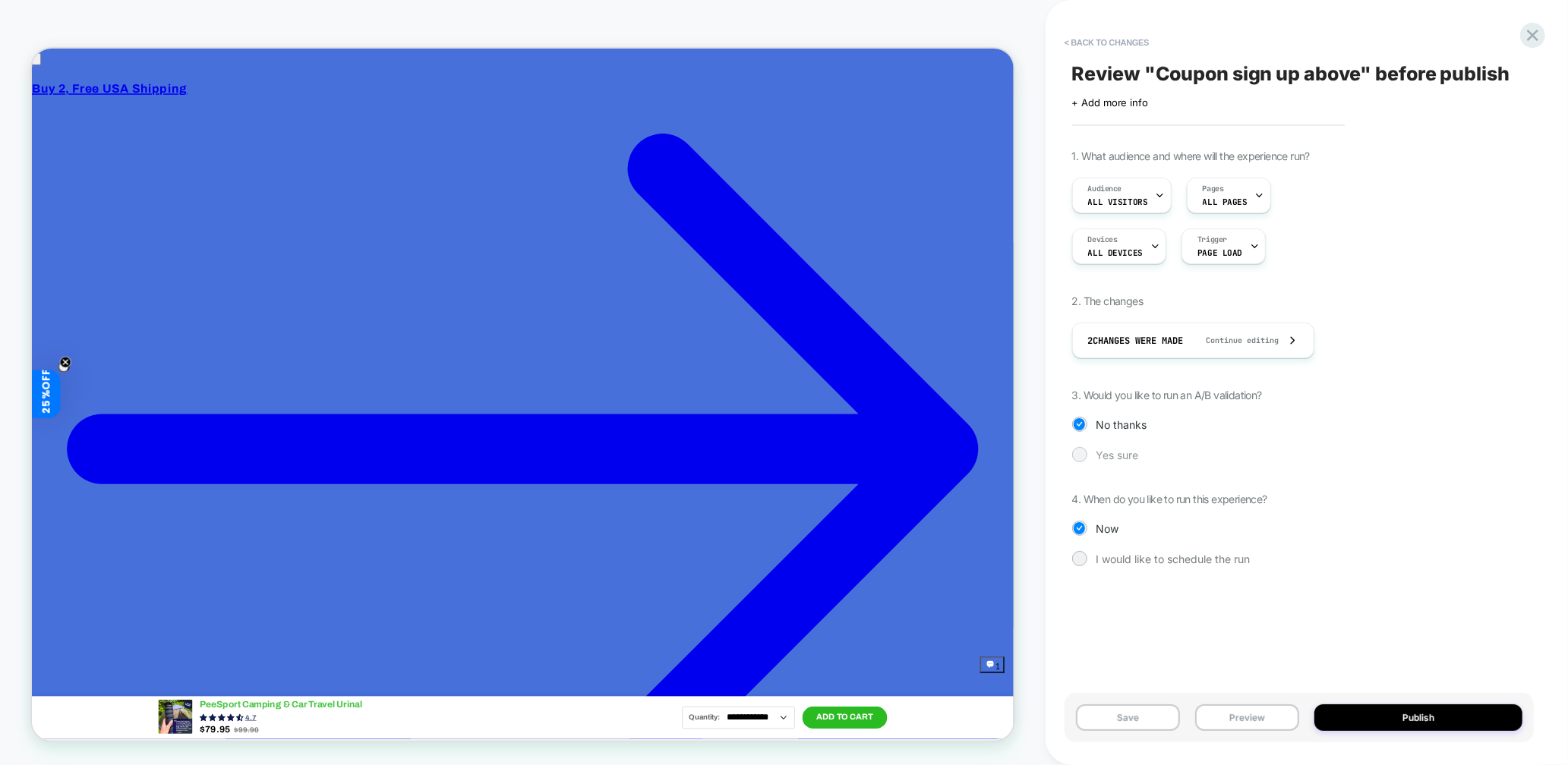
click at [941, 412] on div at bounding box center [1080, 454] width 11 height 11
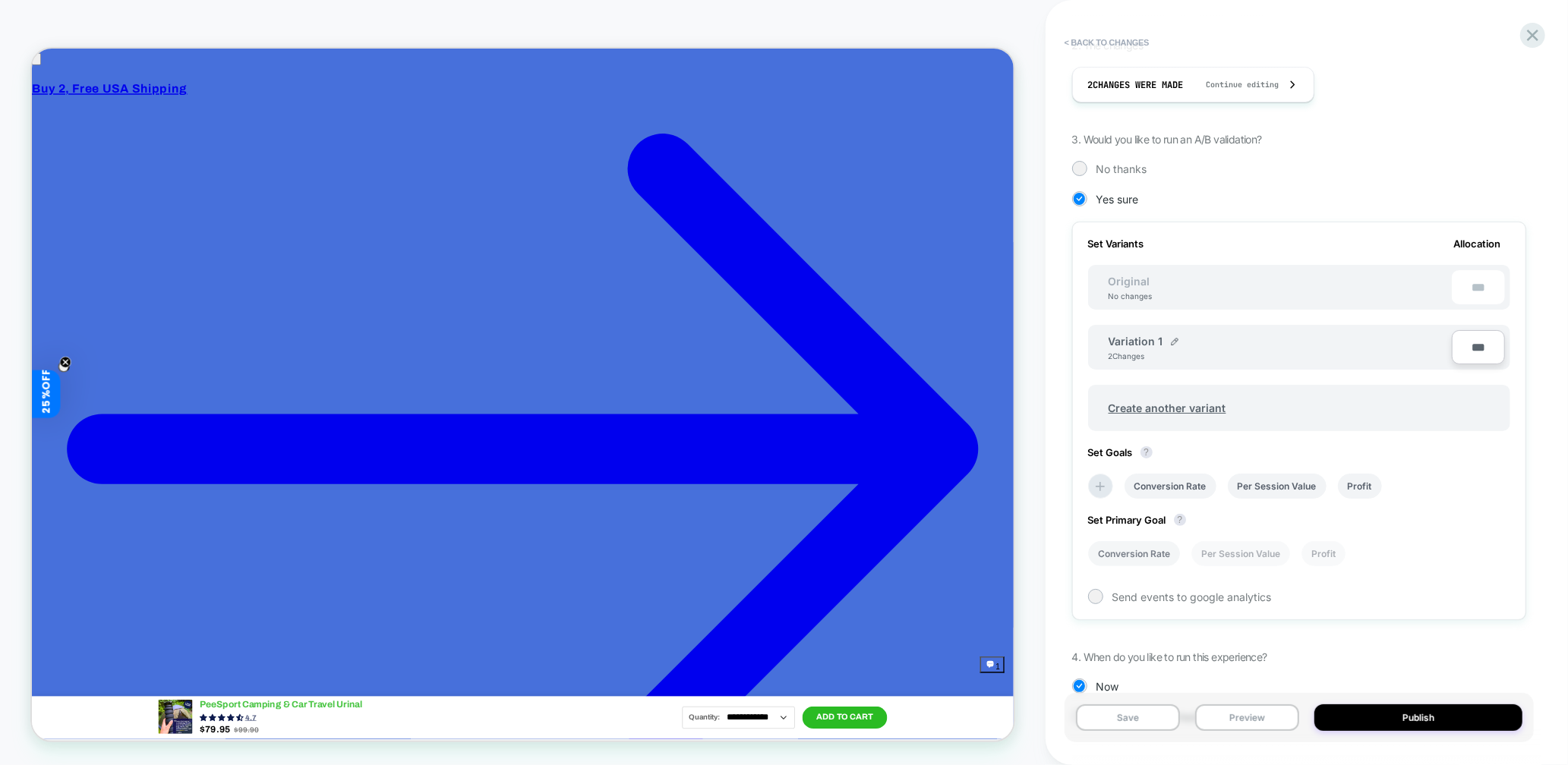
scroll to position [309, 0]
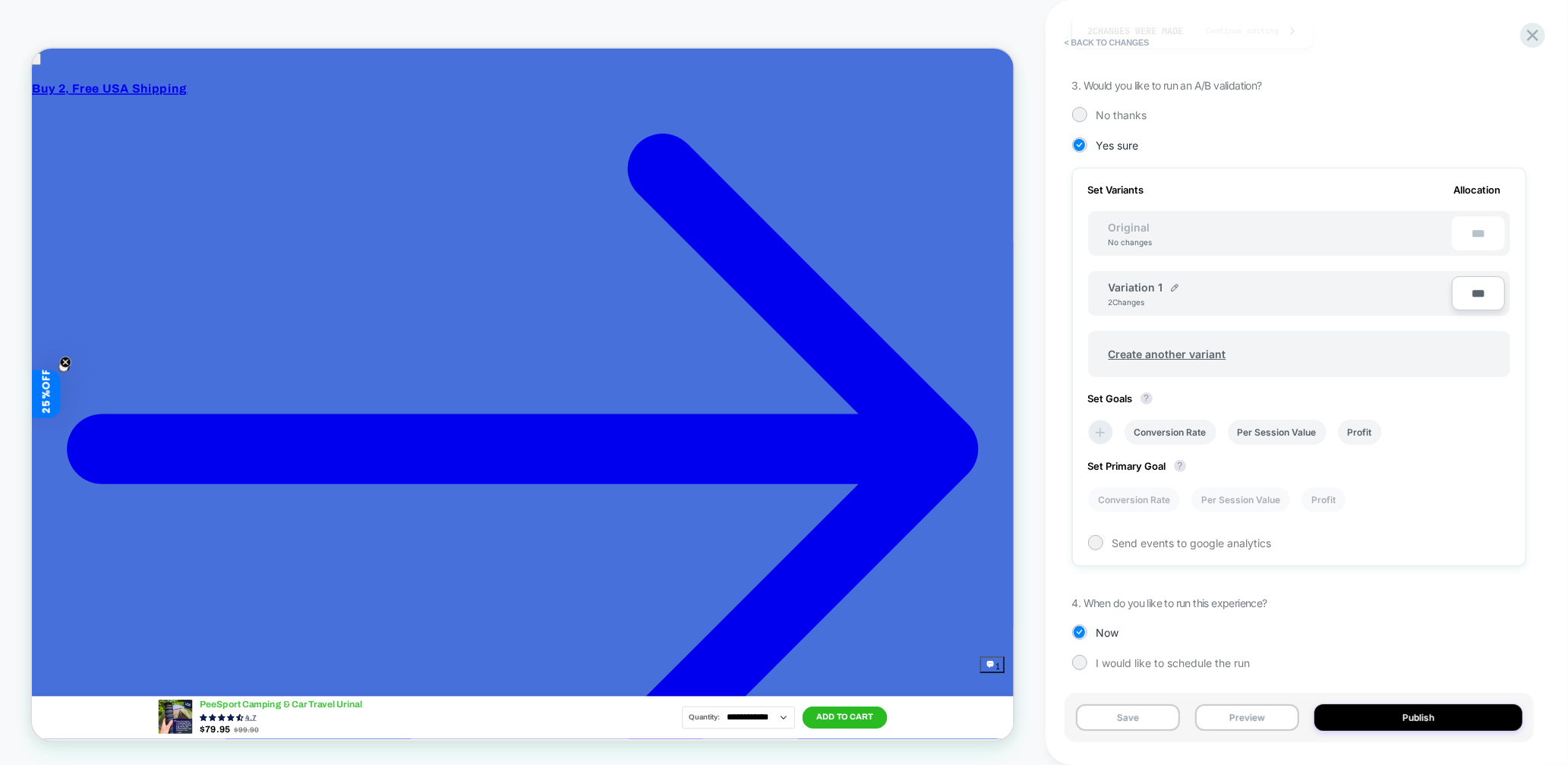
click at [941, 412] on icon at bounding box center [1100, 433] width 15 height 15
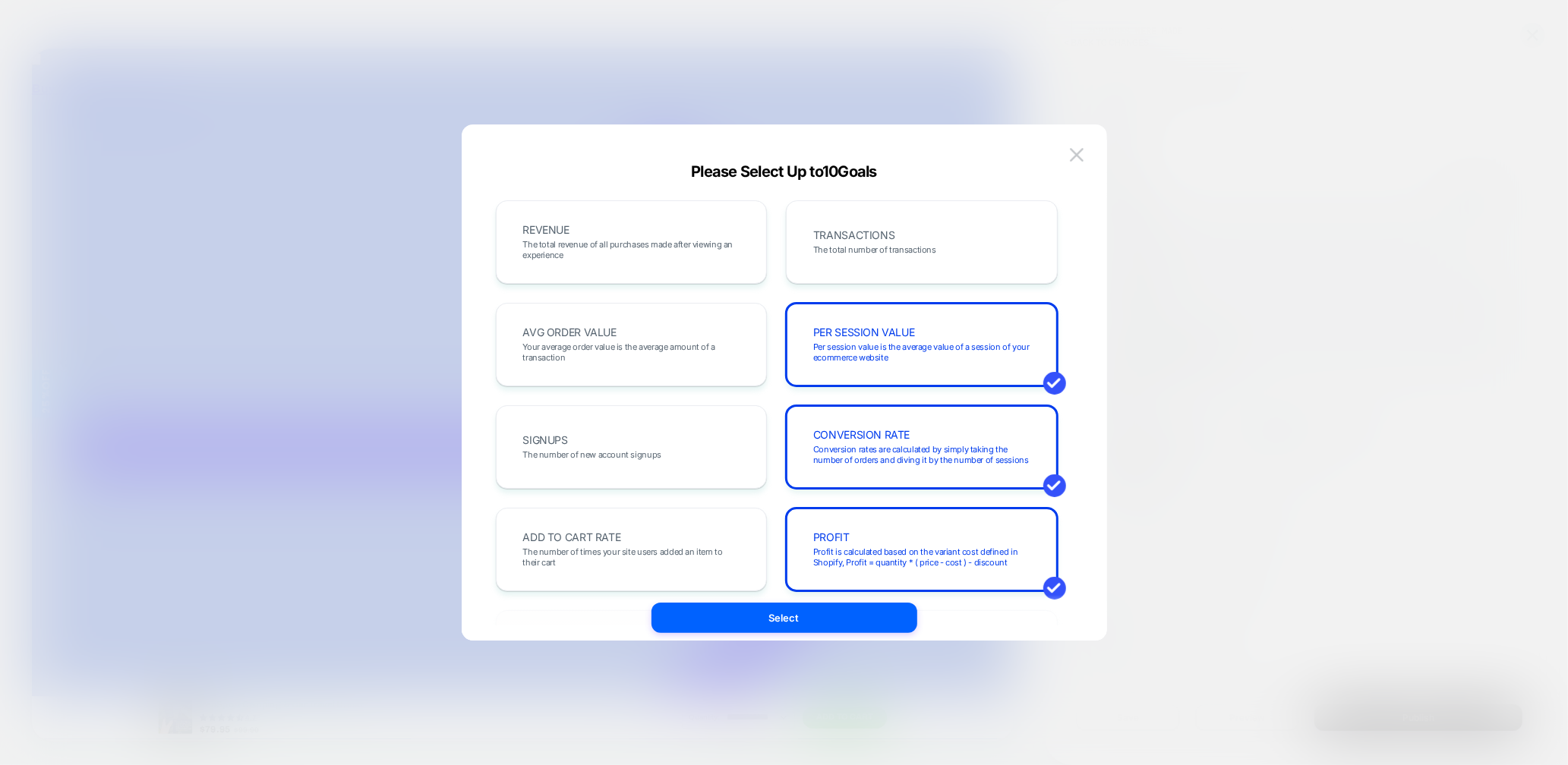
scroll to position [0, 0]
click at [666, 412] on span "The number of times your site users added an item to their cart" at bounding box center [632, 557] width 217 height 21
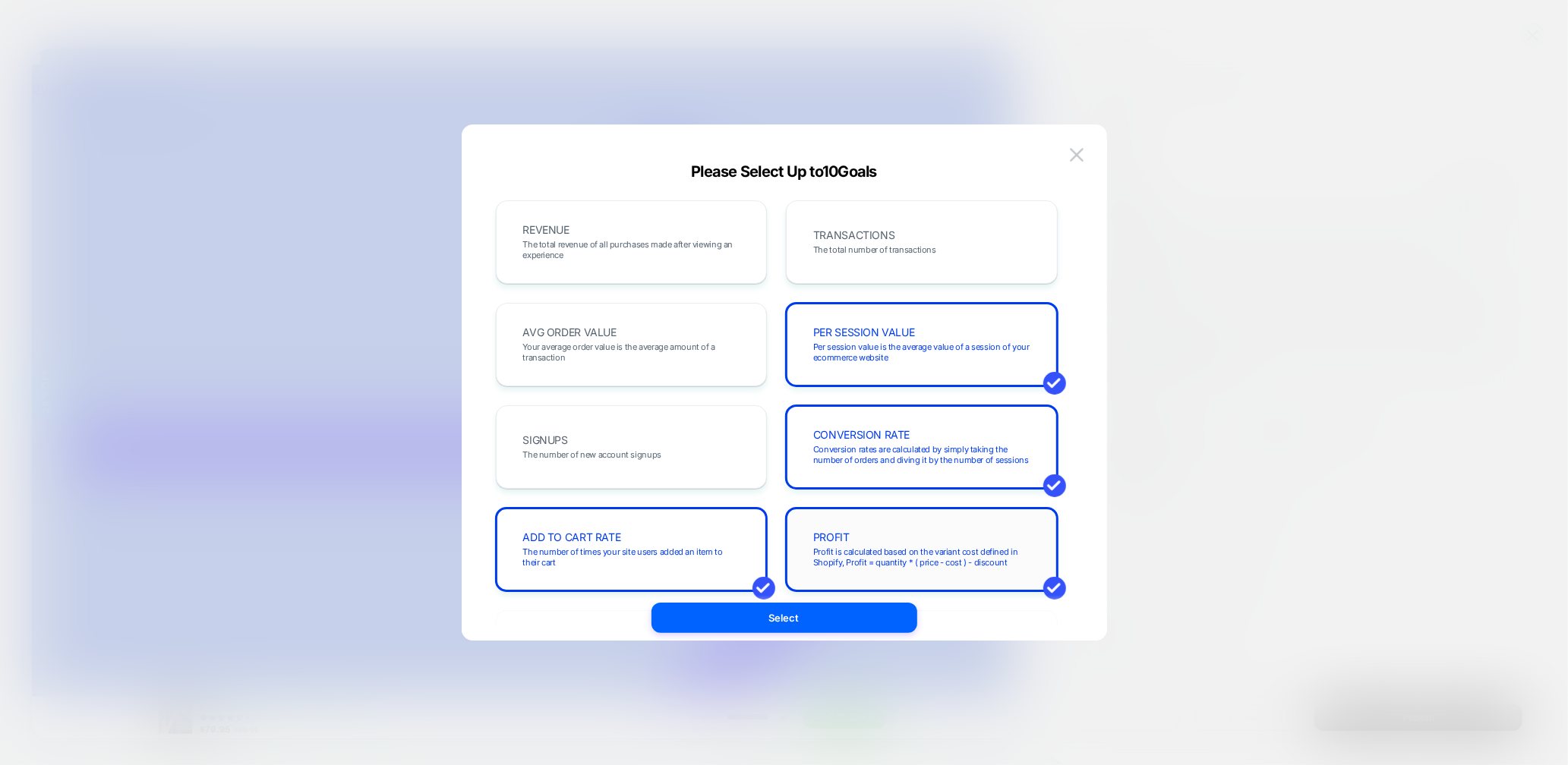
click at [879, 412] on div "PROFIT Profit is calculated based on the variant cost defined in Shopify, Profi…" at bounding box center [921, 549] width 240 height 52
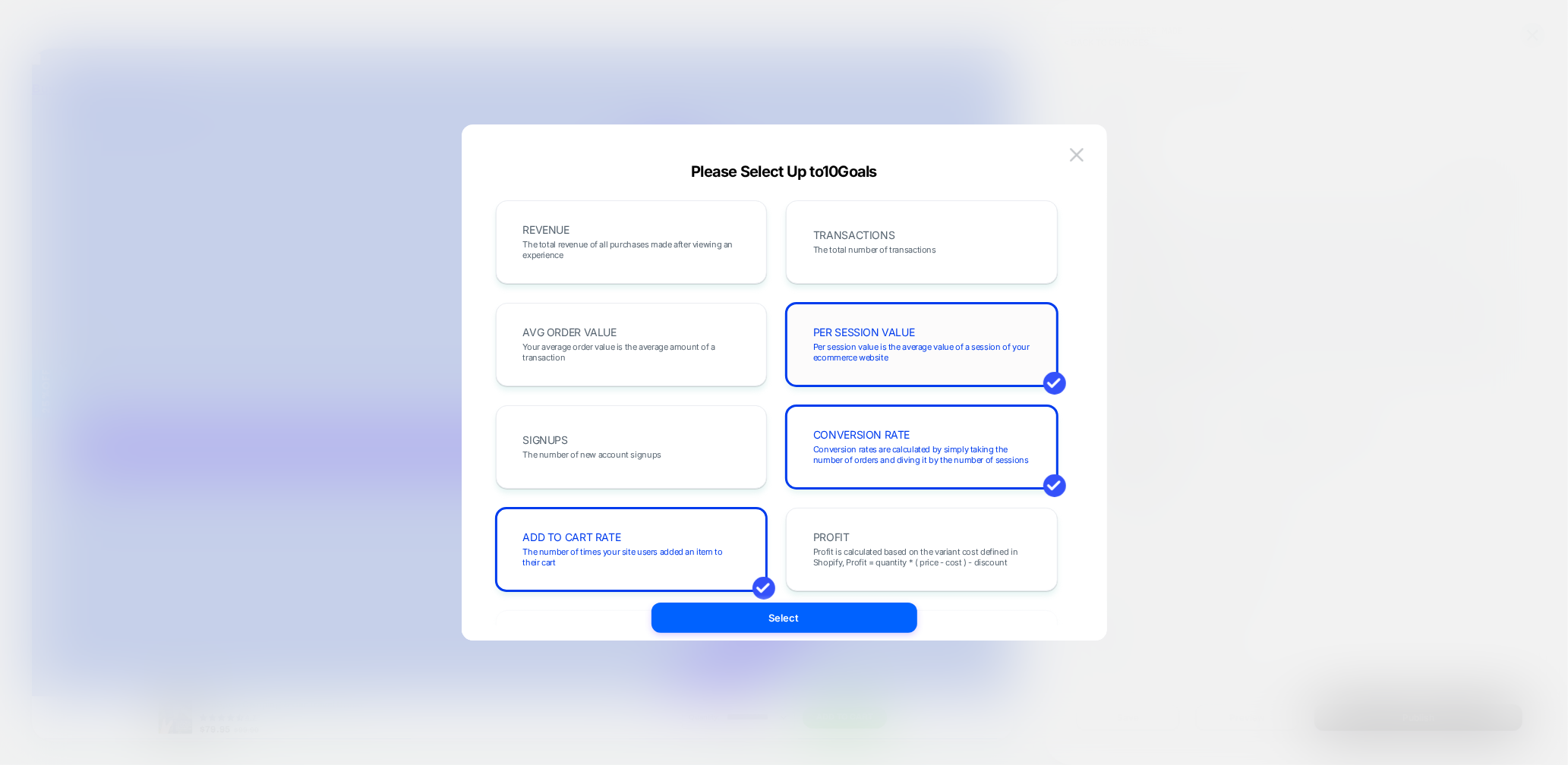
click at [882, 330] on span "PER SESSION VALUE" at bounding box center [865, 332] width 102 height 10
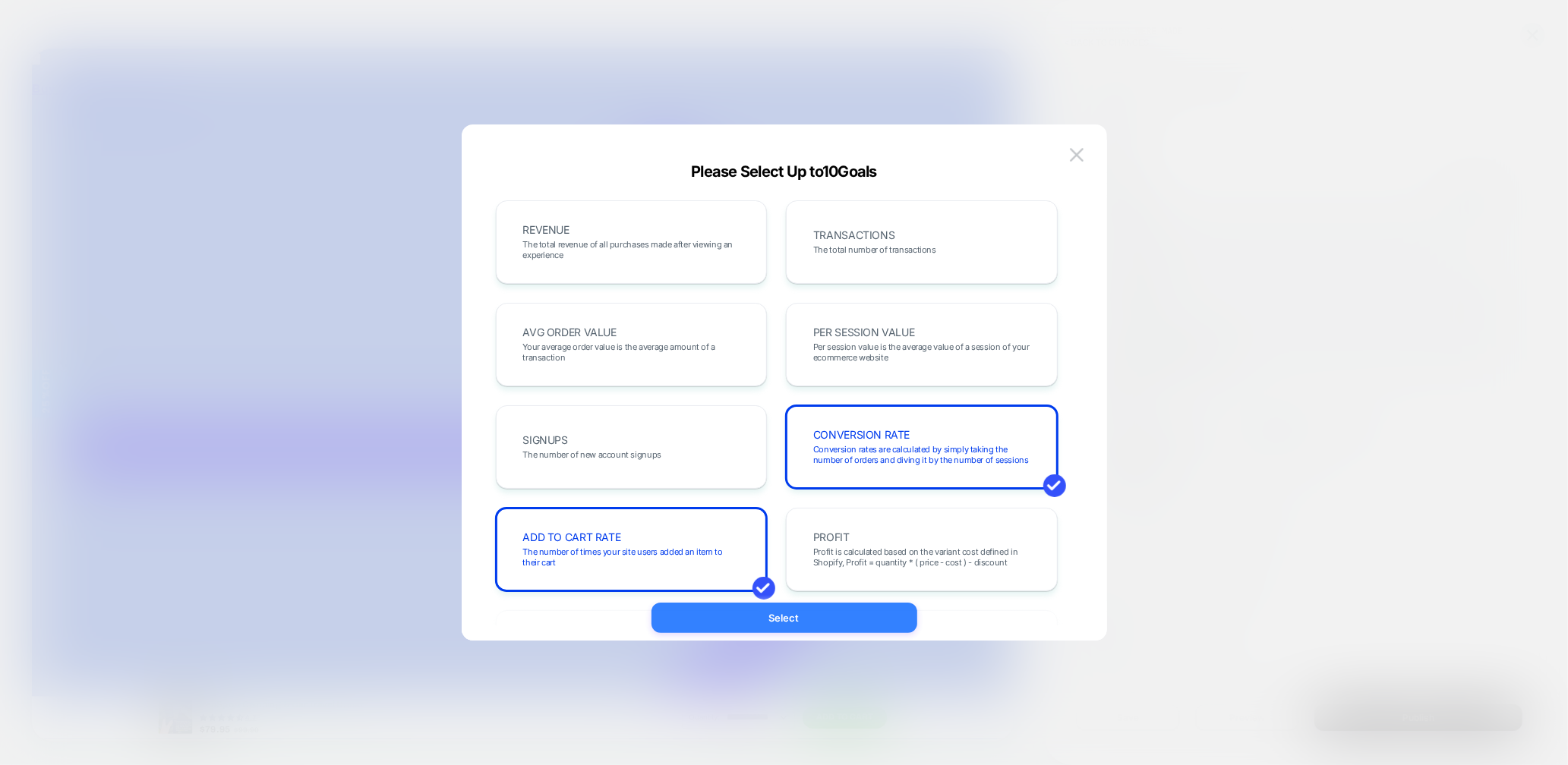
click at [796, 412] on button "Select" at bounding box center [784, 618] width 266 height 31
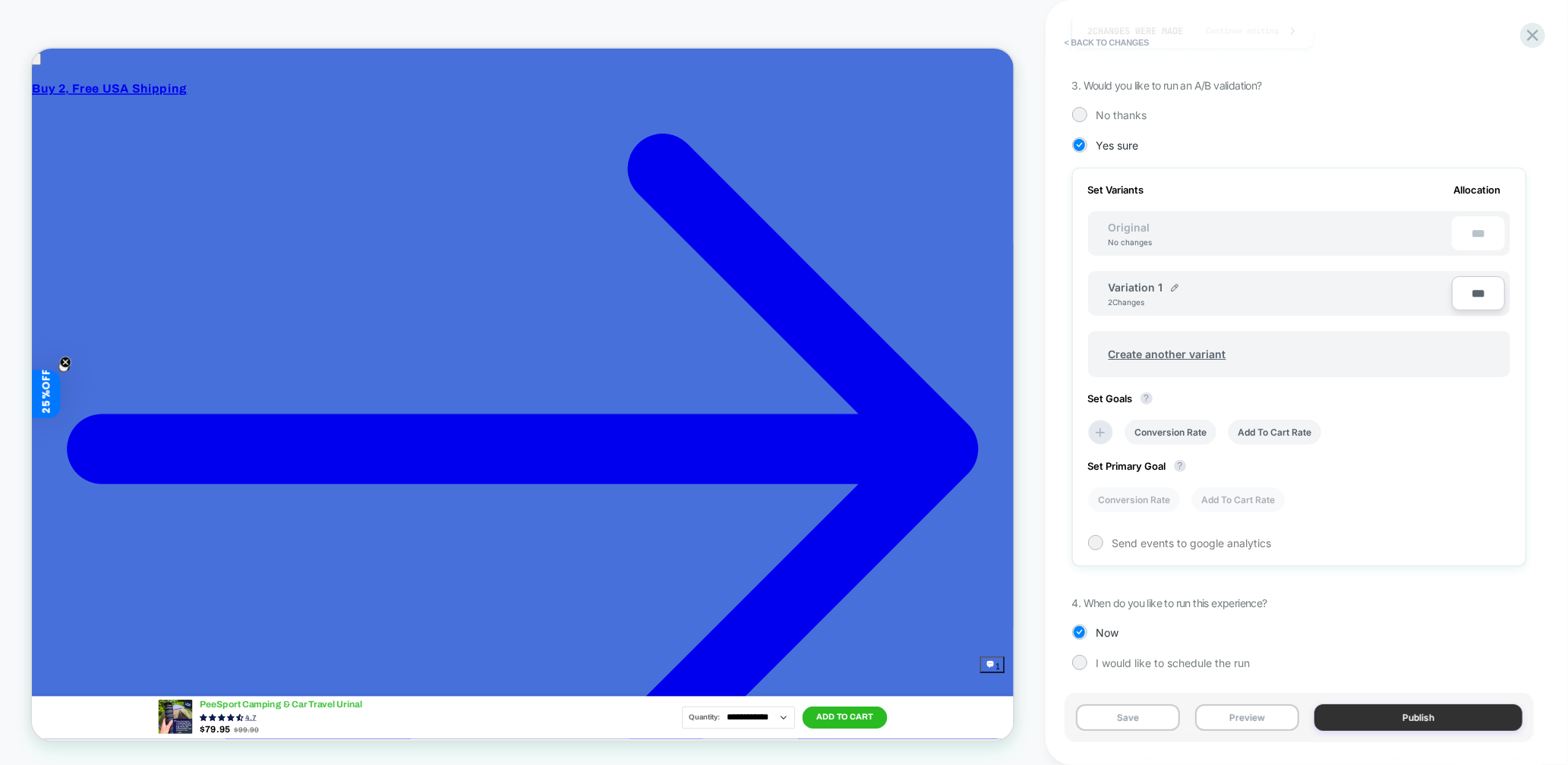
click at [941, 412] on button "Publish" at bounding box center [1419, 717] width 209 height 27
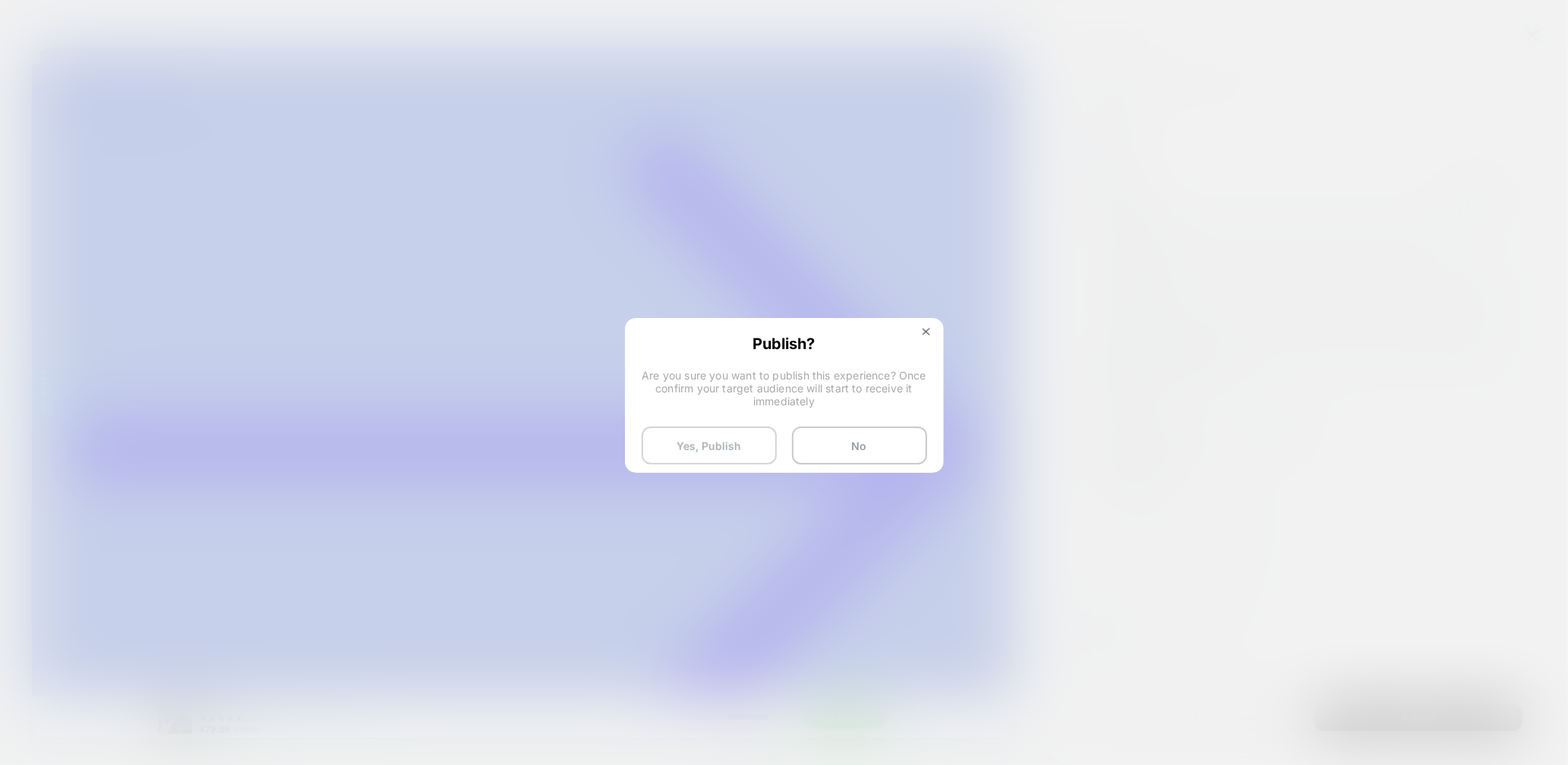
click at [712, 412] on button "Yes, Publish" at bounding box center [709, 445] width 135 height 38
